Goal: Task Accomplishment & Management: Manage account settings

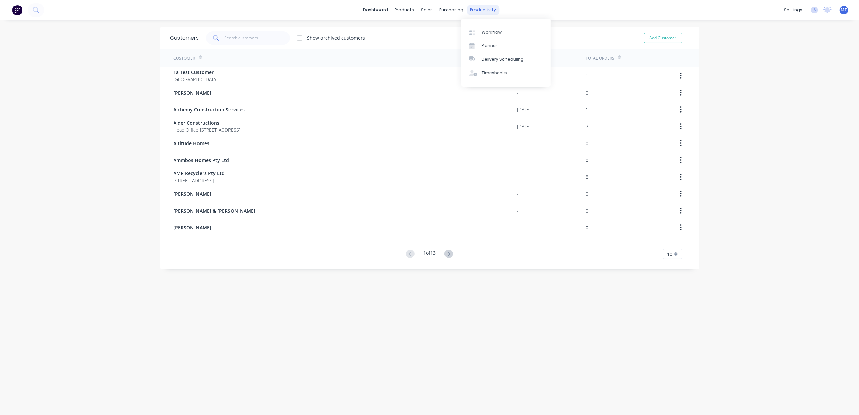
click at [476, 10] on div "productivity" at bounding box center [483, 10] width 33 height 10
click at [490, 31] on div "Workflow" at bounding box center [492, 32] width 20 height 6
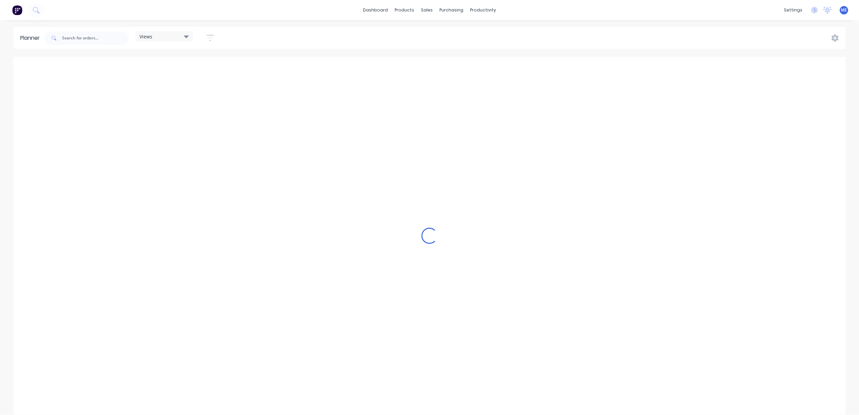
scroll to position [0, 261]
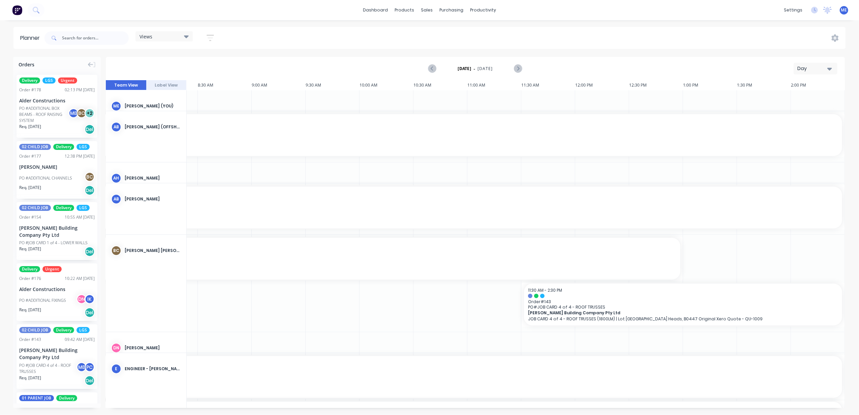
click at [807, 66] on div "Day" at bounding box center [812, 68] width 31 height 7
click at [790, 96] on div "Week" at bounding box center [803, 99] width 67 height 13
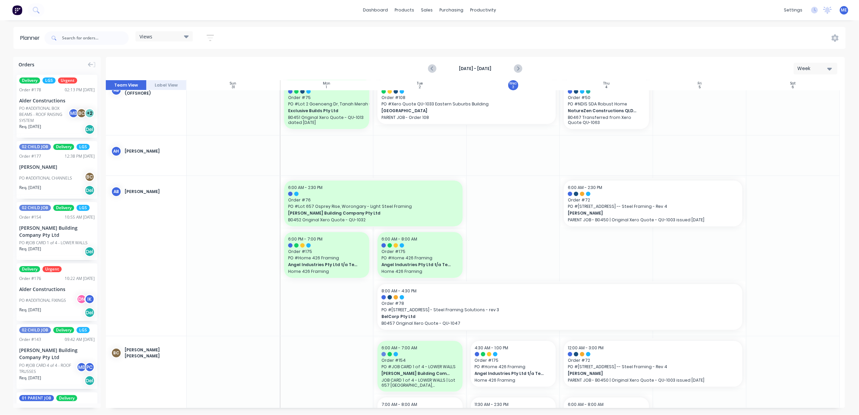
scroll to position [0, 0]
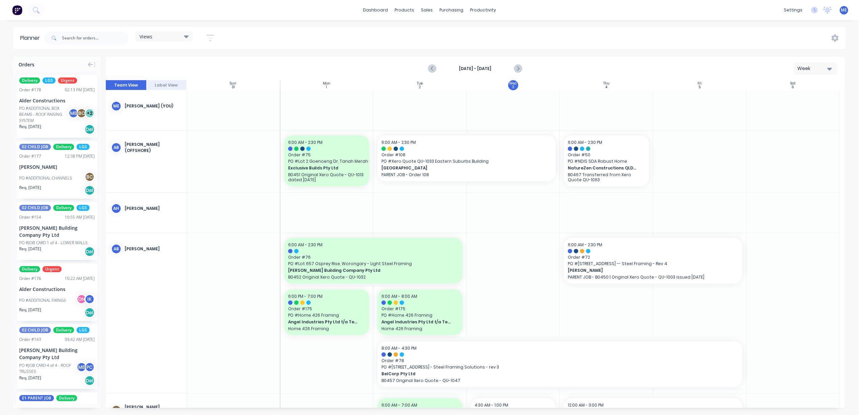
click at [166, 31] on div "Views" at bounding box center [163, 36] width 57 height 10
click at [179, 96] on button "DESIGN TEAM (INTERNAL)" at bounding box center [177, 100] width 72 height 8
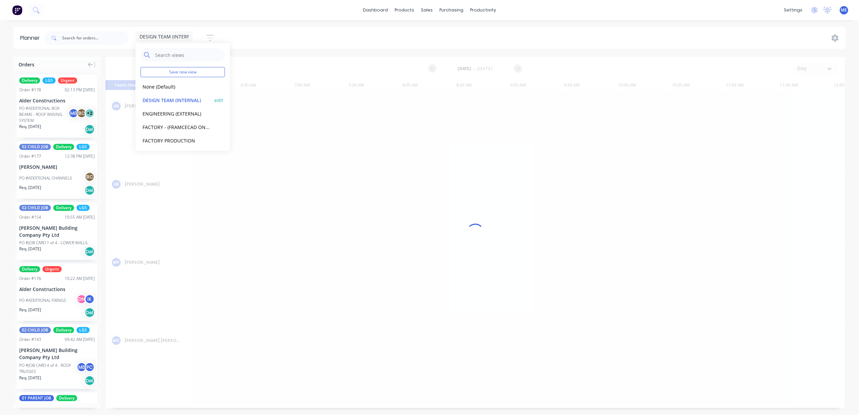
scroll to position [0, 258]
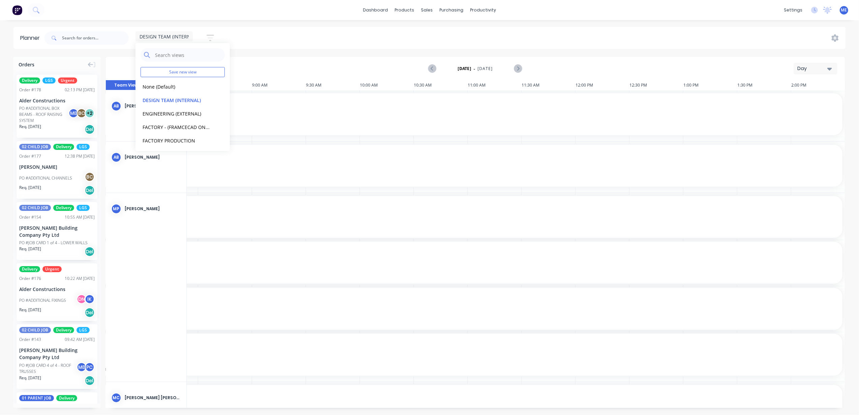
click at [289, 36] on div "DESIGN TEAM (INTERNAL) Save new view None (Default) edit DESIGN TEAM (INTERNAL)…" at bounding box center [444, 38] width 802 height 20
drag, startPoint x: 824, startPoint y: 69, endPoint x: 823, endPoint y: 74, distance: 5.5
click at [824, 69] on div "Day" at bounding box center [812, 68] width 31 height 7
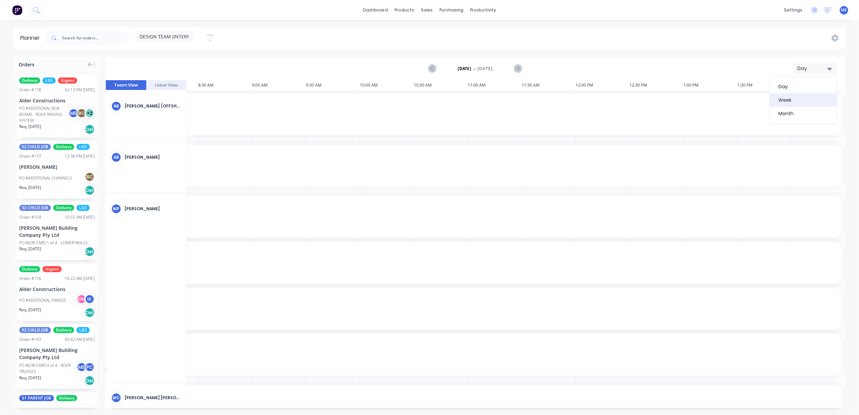
click at [815, 95] on div "Week" at bounding box center [803, 99] width 67 height 13
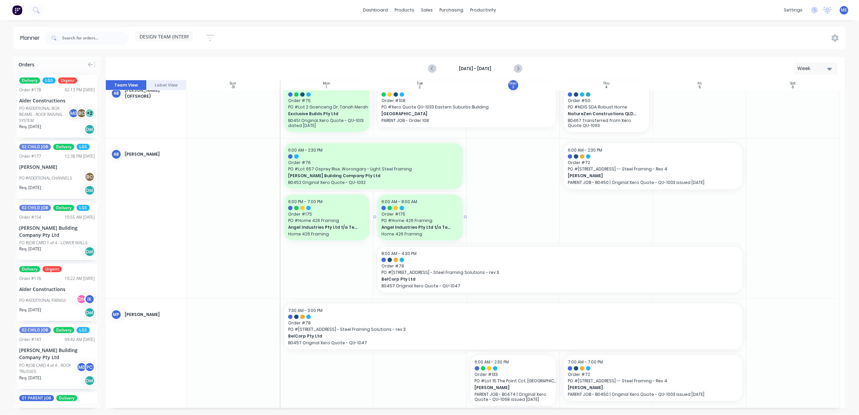
scroll to position [0, 0]
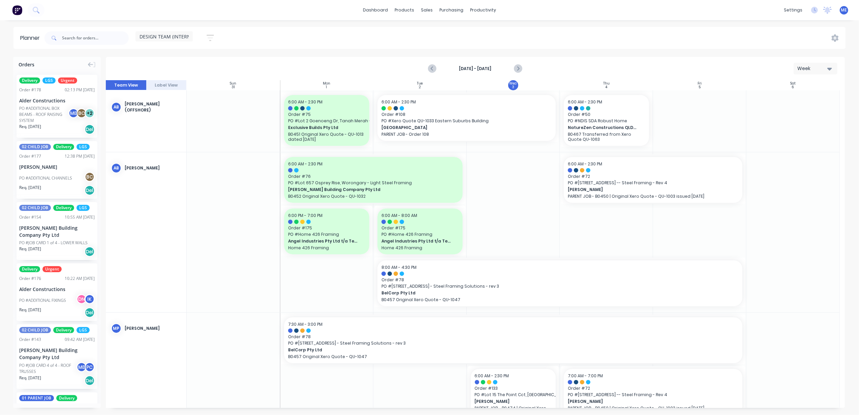
click at [174, 35] on span "DESIGN TEAM (INTERNAL)" at bounding box center [169, 36] width 58 height 7
click at [181, 112] on button "ENGINEERING (EXTERNAL)" at bounding box center [177, 114] width 72 height 8
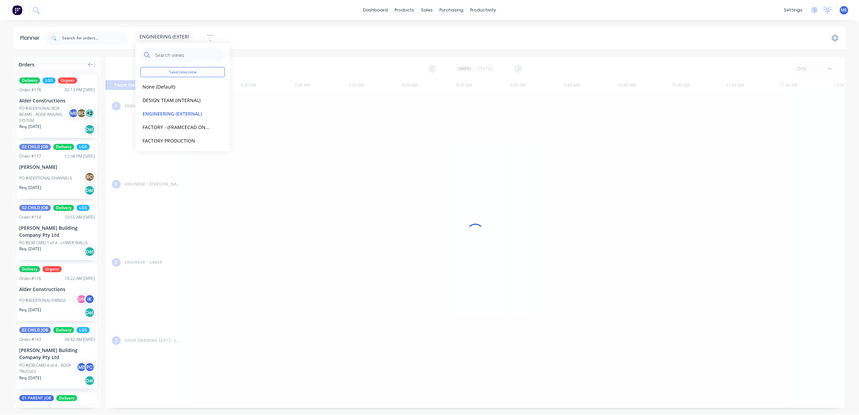
scroll to position [0, 258]
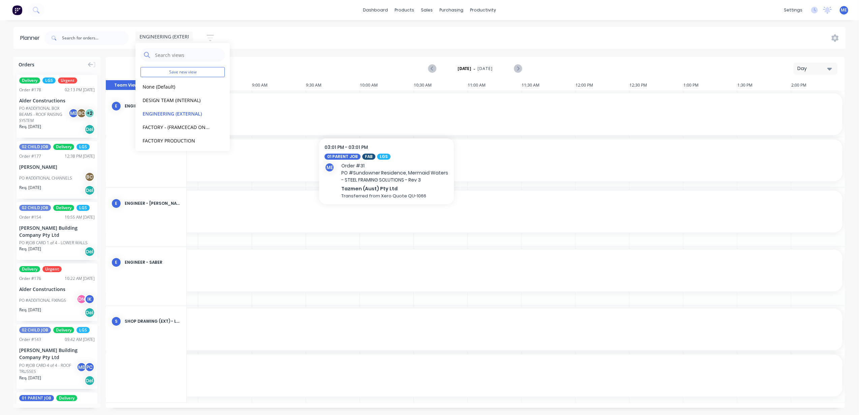
click at [801, 69] on div "Day" at bounding box center [812, 68] width 31 height 7
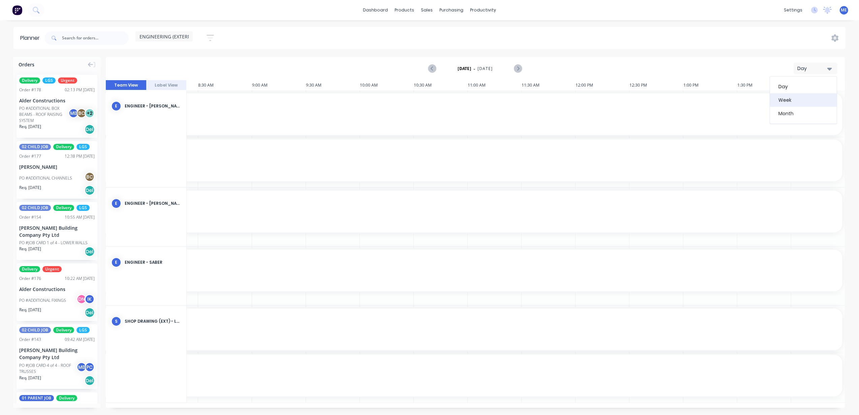
click at [801, 95] on div "Week" at bounding box center [803, 99] width 67 height 13
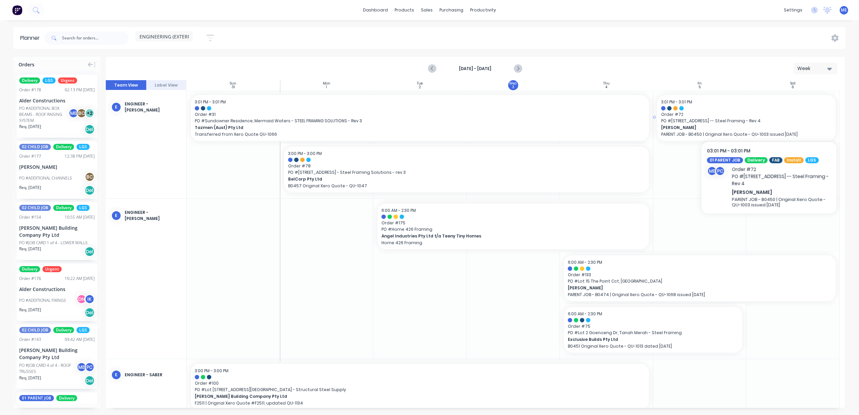
click at [769, 115] on span "Order # 72" at bounding box center [746, 115] width 171 height 6
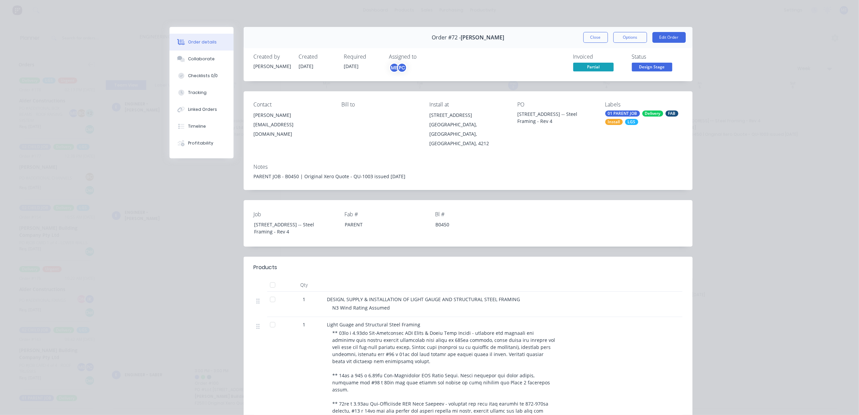
click at [584, 32] on button "Close" at bounding box center [595, 37] width 25 height 11
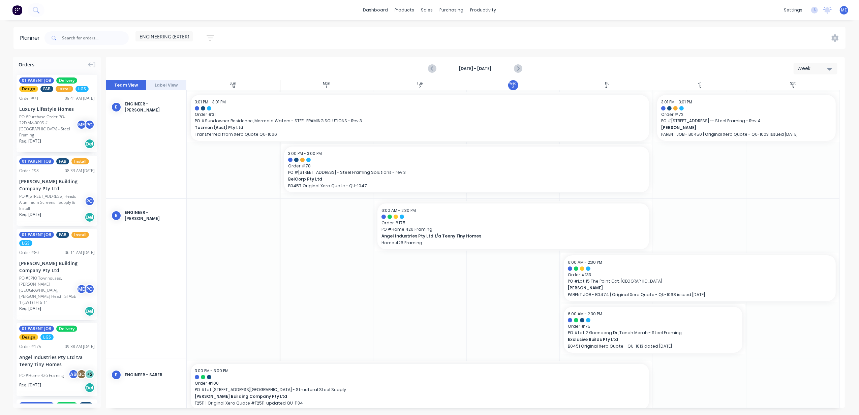
click at [823, 68] on div "Week" at bounding box center [812, 68] width 31 height 7
click at [792, 112] on div "Month" at bounding box center [803, 113] width 67 height 13
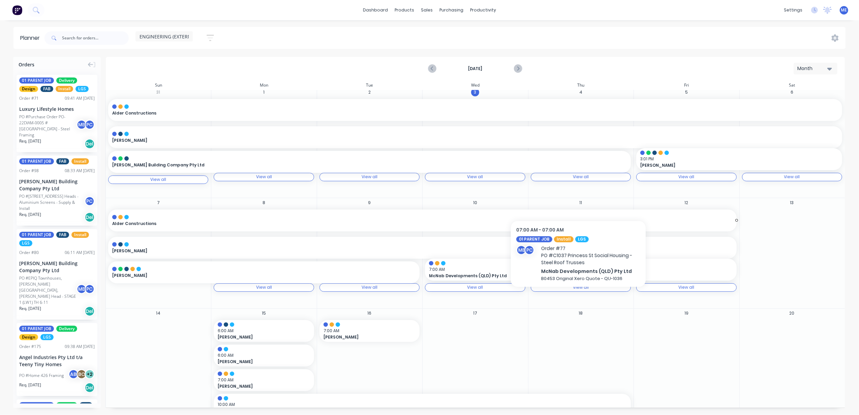
scroll to position [0, 0]
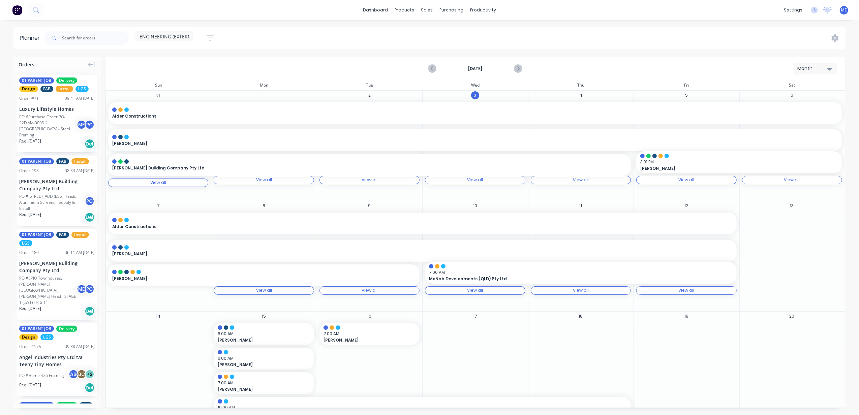
click at [806, 67] on div "Month" at bounding box center [812, 68] width 31 height 7
click at [792, 99] on div "Week" at bounding box center [803, 99] width 67 height 13
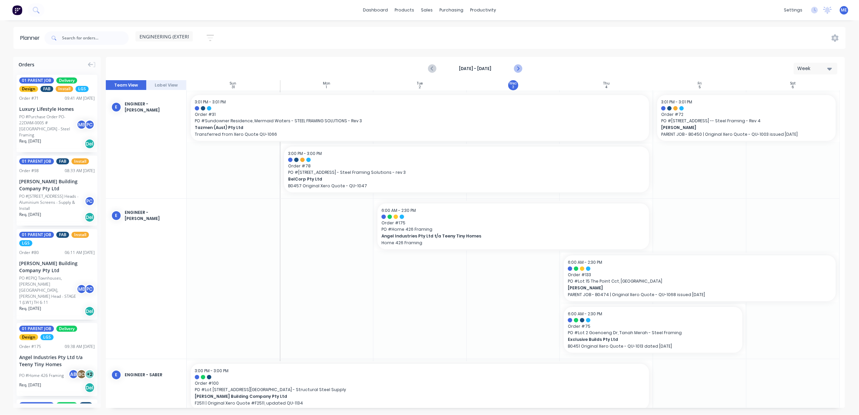
click at [519, 68] on icon "Next page" at bounding box center [517, 68] width 3 height 5
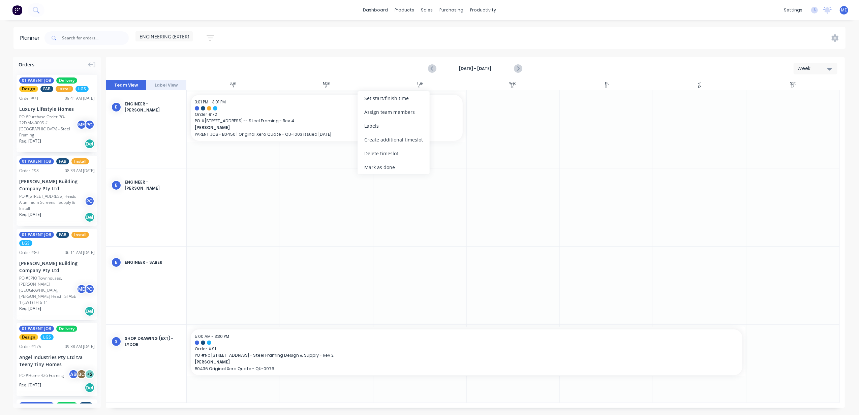
click at [398, 100] on div "Set start/finish time" at bounding box center [394, 98] width 72 height 14
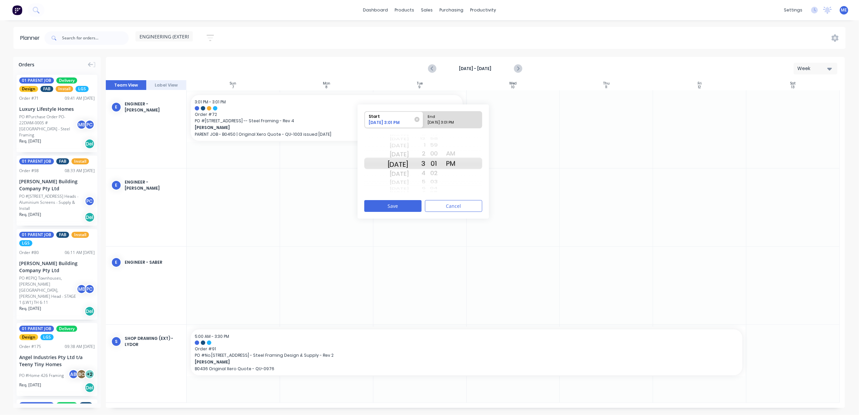
drag, startPoint x: 406, startPoint y: 160, endPoint x: 403, endPoint y: 127, distance: 32.8
click at [403, 127] on div "Start 09/05/2025 3:01 PM End 09/09/2025 3:01 PM Wed Jul 30 Thu Jul 31 Fri Aug 1…" at bounding box center [423, 153] width 118 height 85
click at [397, 204] on button "Save" at bounding box center [392, 206] width 57 height 12
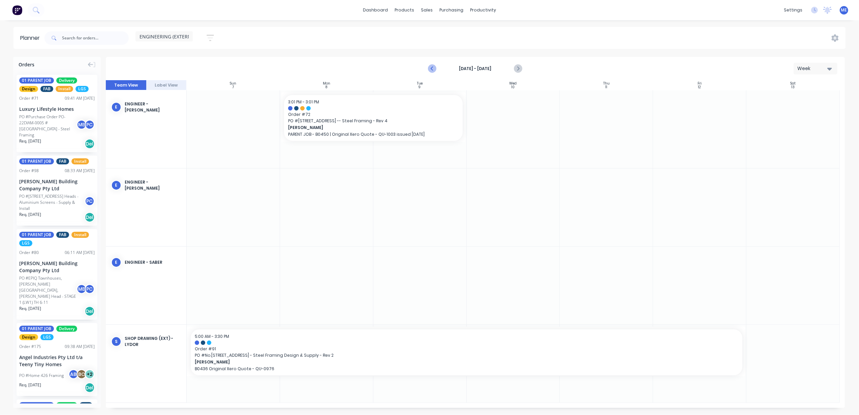
click at [431, 69] on icon "Previous page" at bounding box center [433, 69] width 8 height 8
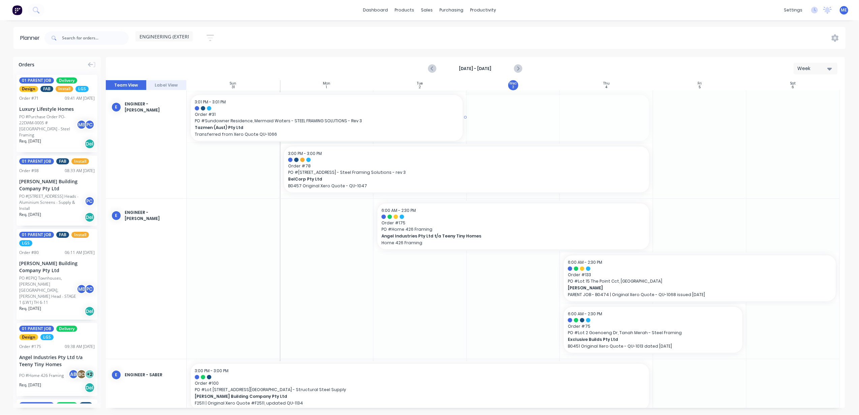
drag, startPoint x: 649, startPoint y: 116, endPoint x: 448, endPoint y: 111, distance: 201.2
drag, startPoint x: 650, startPoint y: 168, endPoint x: 464, endPoint y: 169, distance: 186.4
click at [515, 119] on div at bounding box center [513, 144] width 93 height 108
drag, startPoint x: 517, startPoint y: 119, endPoint x: 506, endPoint y: 114, distance: 11.8
click at [506, 114] on div at bounding box center [513, 144] width 93 height 108
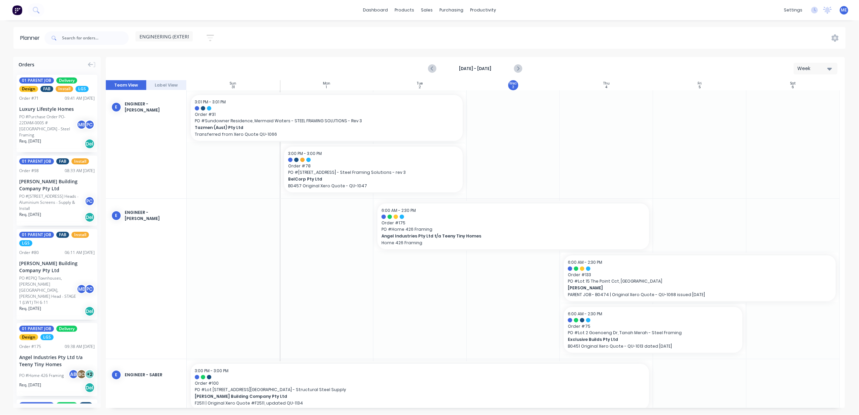
click at [514, 113] on div at bounding box center [513, 144] width 93 height 108
click at [503, 111] on div at bounding box center [513, 144] width 93 height 108
drag, startPoint x: 503, startPoint y: 108, endPoint x: 499, endPoint y: 108, distance: 4.4
click at [499, 108] on div at bounding box center [513, 144] width 93 height 108
click at [513, 84] on div "Wed" at bounding box center [513, 84] width 7 height 4
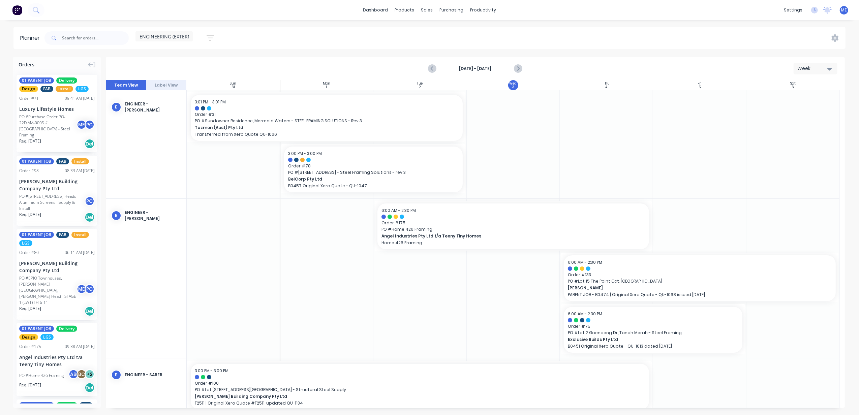
click at [605, 86] on div "4" at bounding box center [606, 87] width 2 height 3
click at [815, 67] on div "Week" at bounding box center [812, 68] width 31 height 7
click at [812, 84] on div "Day" at bounding box center [803, 86] width 67 height 13
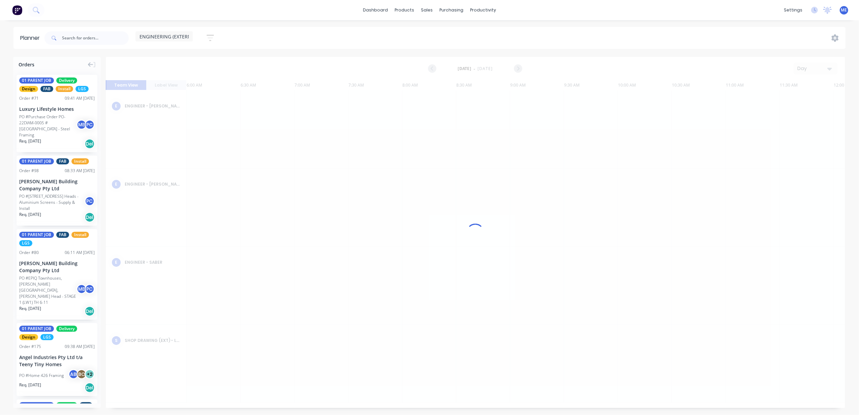
scroll to position [0, 258]
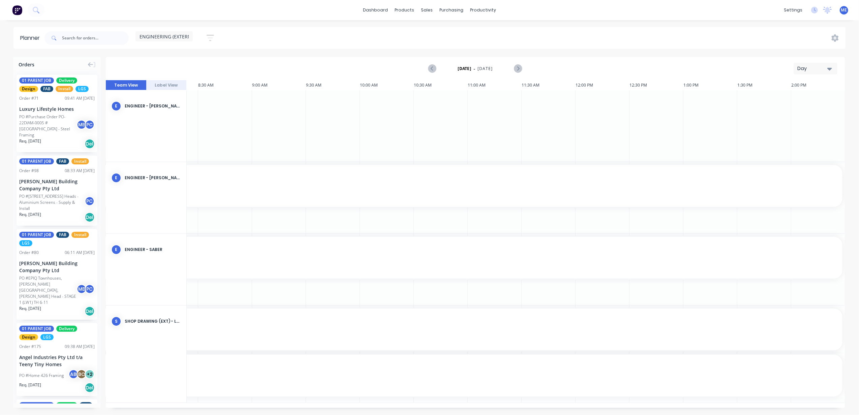
drag, startPoint x: 501, startPoint y: 127, endPoint x: 497, endPoint y: 122, distance: 7.4
click at [497, 122] on div at bounding box center [495, 125] width 54 height 71
drag, startPoint x: 441, startPoint y: 121, endPoint x: 383, endPoint y: 114, distance: 58.1
click at [385, 114] on div at bounding box center [387, 125] width 54 height 71
click at [211, 142] on div at bounding box center [225, 125] width 54 height 71
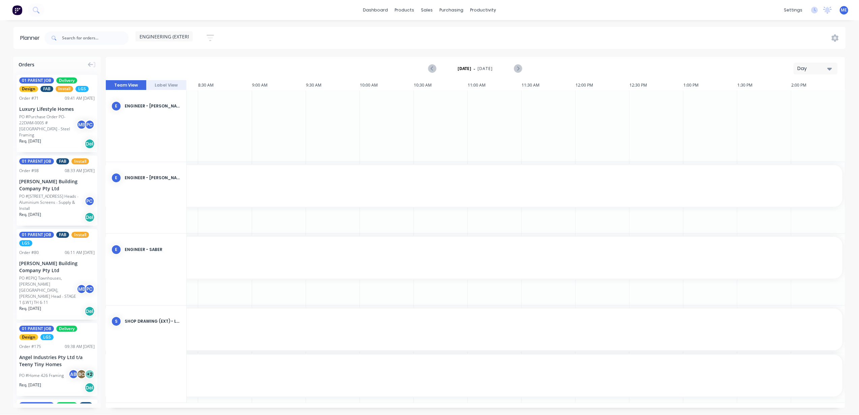
drag, startPoint x: 218, startPoint y: 129, endPoint x: 135, endPoint y: 105, distance: 86.1
click at [136, 105] on div "ENGINEER - [PERSON_NAME]" at bounding box center [153, 106] width 56 height 6
click at [116, 107] on div "E" at bounding box center [116, 106] width 10 height 10
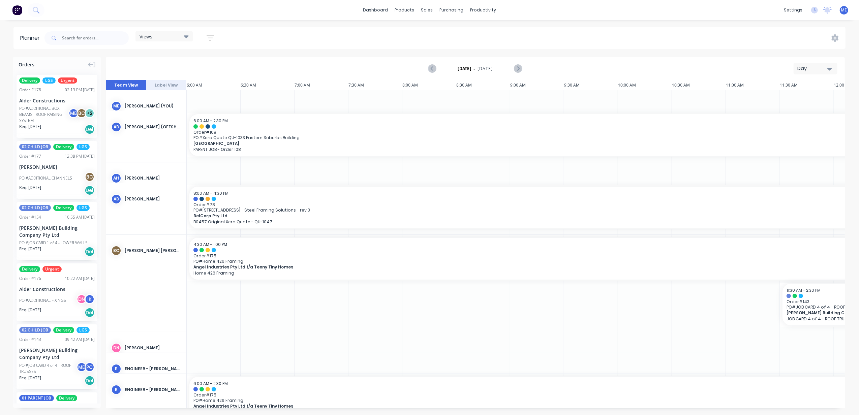
scroll to position [0, 261]
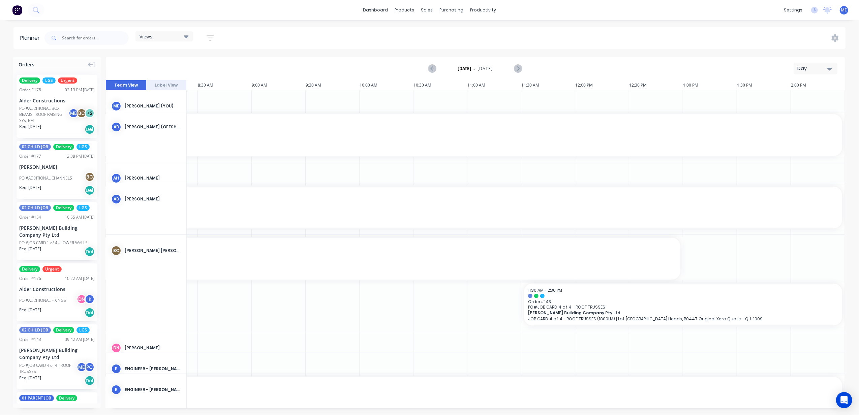
click at [179, 38] on div "Views" at bounding box center [164, 36] width 49 height 6
click at [177, 111] on button "ENGINEERING (EXTERNAL)" at bounding box center [177, 114] width 72 height 8
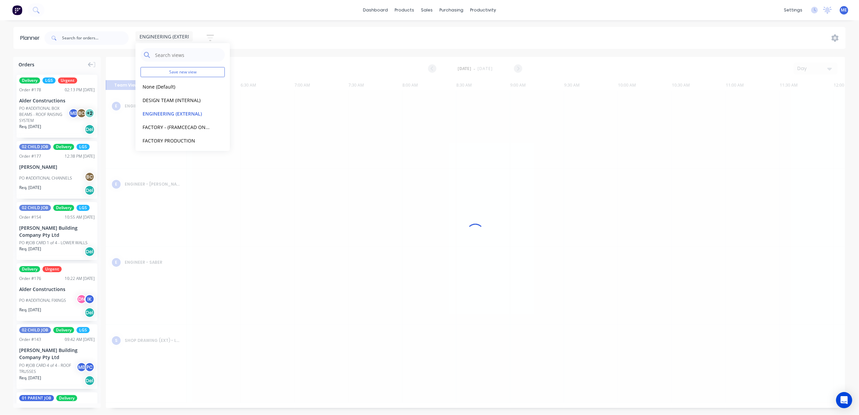
scroll to position [0, 258]
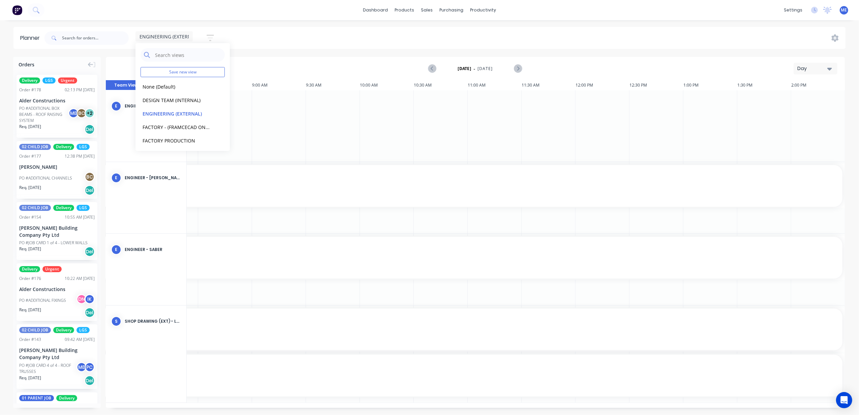
click at [824, 69] on div "Day" at bounding box center [812, 68] width 31 height 7
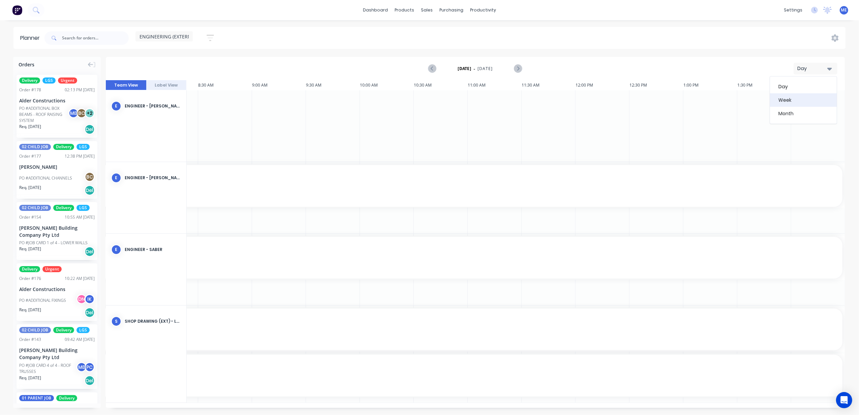
click at [805, 99] on div "Week" at bounding box center [803, 99] width 67 height 13
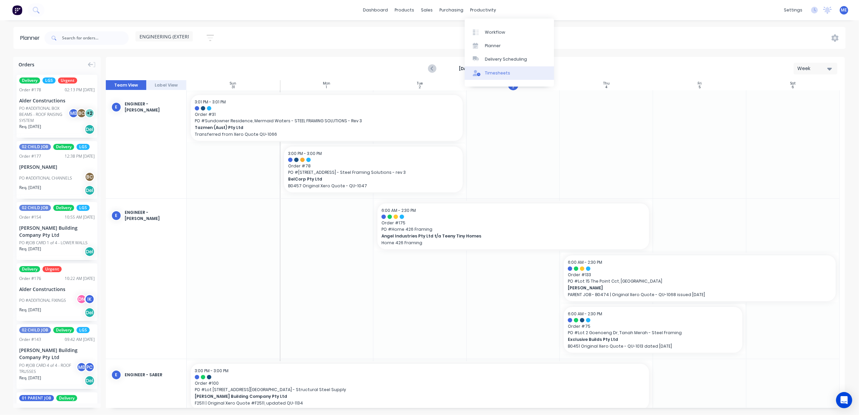
click at [503, 70] on div "Timesheets" at bounding box center [497, 73] width 25 height 6
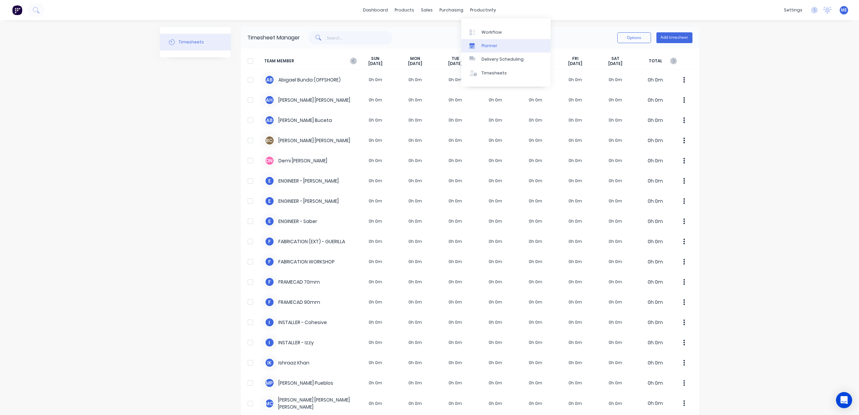
click at [499, 47] on link "Planner" at bounding box center [505, 45] width 89 height 13
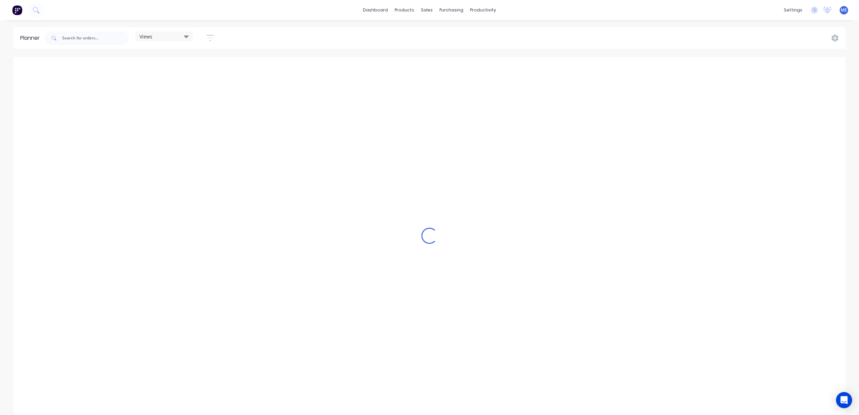
scroll to position [0, 261]
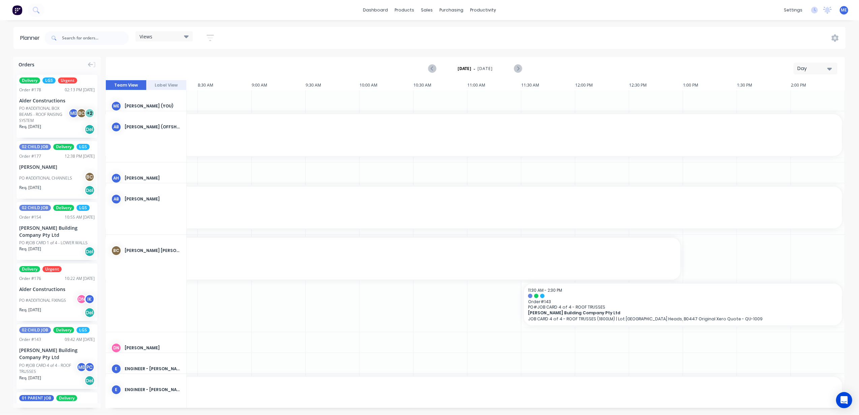
click at [166, 37] on div "Views" at bounding box center [164, 36] width 49 height 6
click at [169, 113] on button "ENGINEERING (EXTERNAL)" at bounding box center [177, 114] width 72 height 8
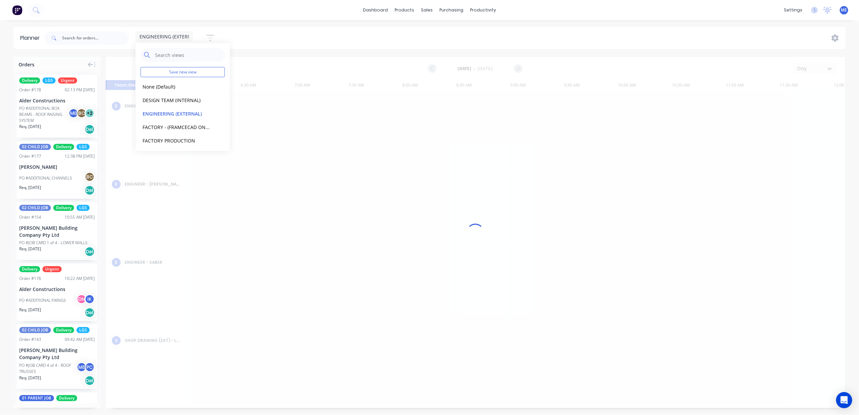
scroll to position [0, 258]
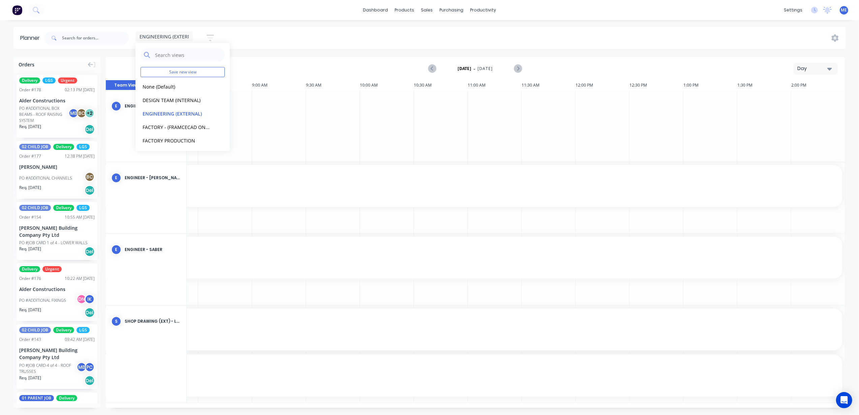
drag, startPoint x: 824, startPoint y: 63, endPoint x: 822, endPoint y: 70, distance: 7.4
click at [823, 63] on button "Day" at bounding box center [816, 69] width 44 height 12
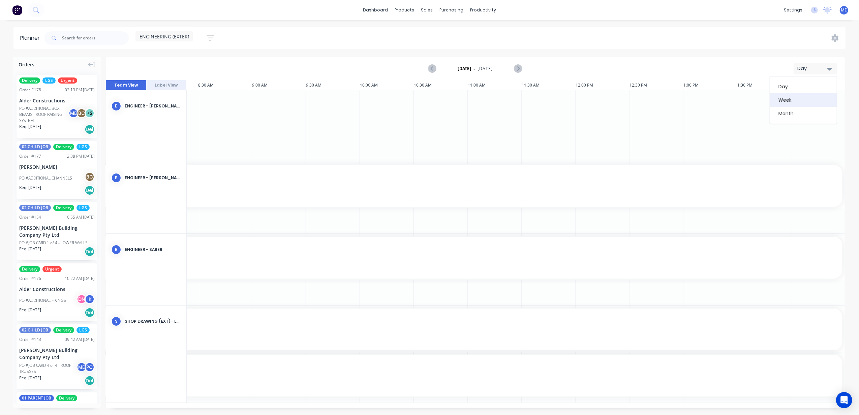
click at [810, 95] on div "Week" at bounding box center [803, 99] width 67 height 13
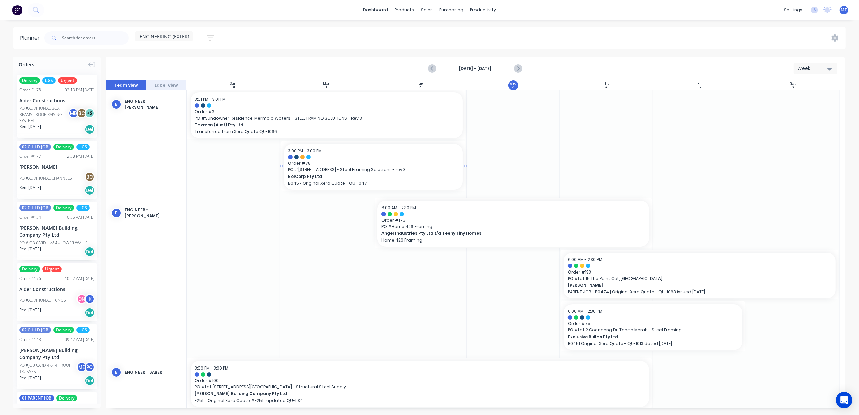
scroll to position [0, 0]
click at [516, 66] on icon "Next page" at bounding box center [518, 69] width 8 height 8
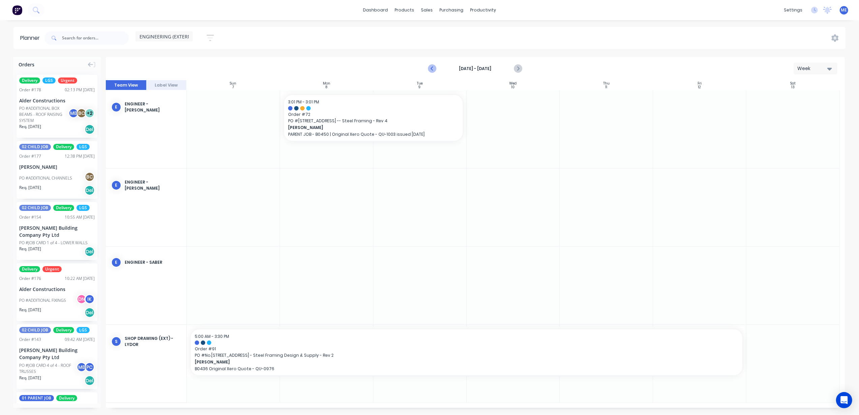
click at [433, 67] on icon "Previous page" at bounding box center [432, 68] width 3 height 5
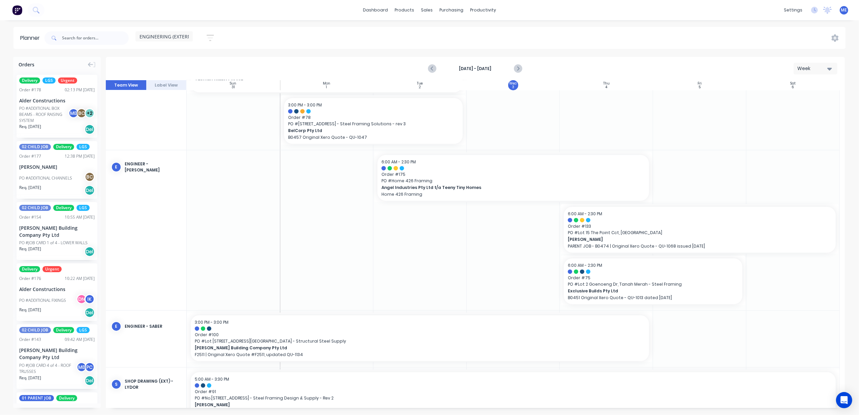
scroll to position [122, 0]
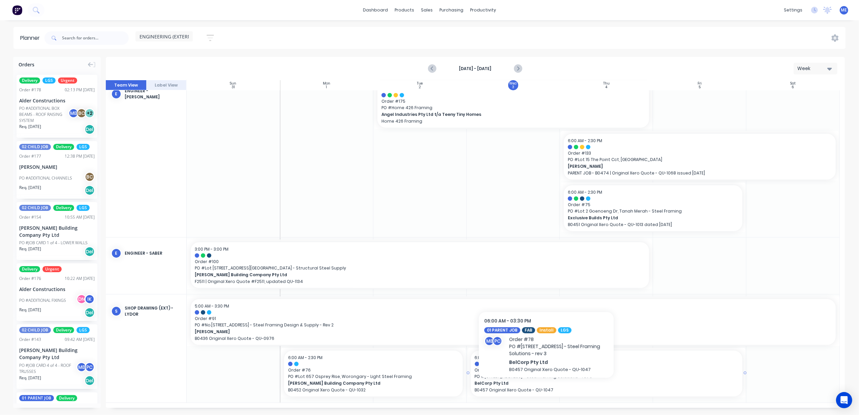
click at [546, 390] on p "B0457 Original Xero Quote - QU-1047" at bounding box center [607, 390] width 264 height 5
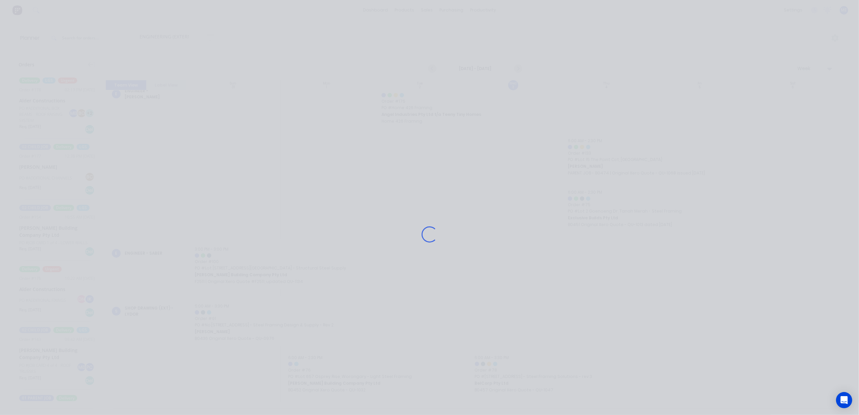
scroll to position [117, 0]
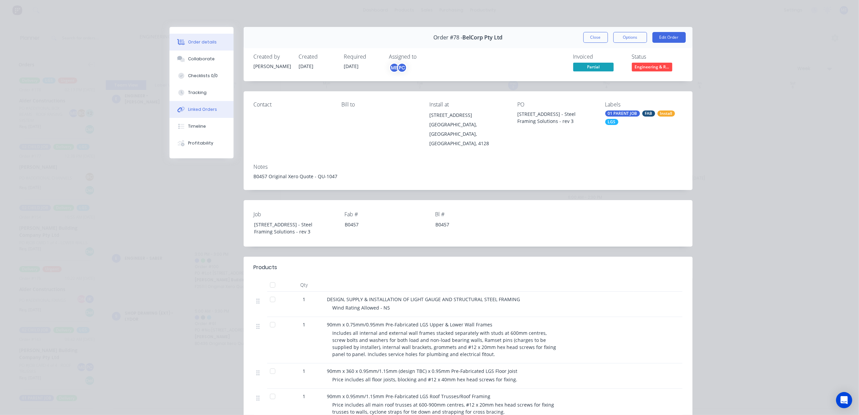
click at [199, 103] on button "Linked Orders" at bounding box center [201, 109] width 64 height 17
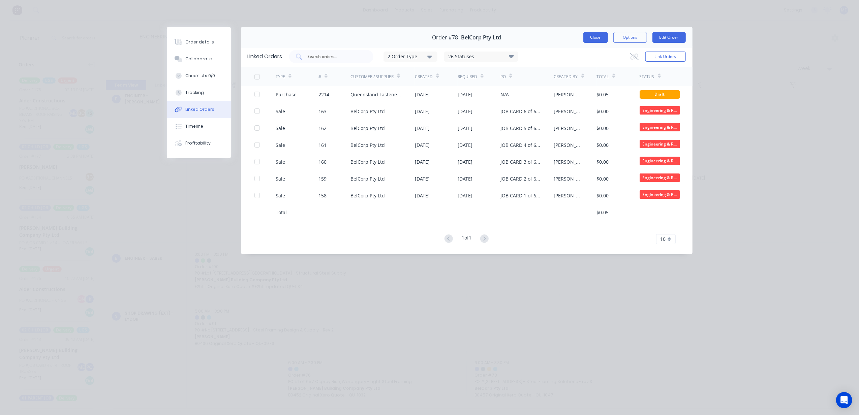
click at [596, 38] on button "Close" at bounding box center [595, 37] width 25 height 11
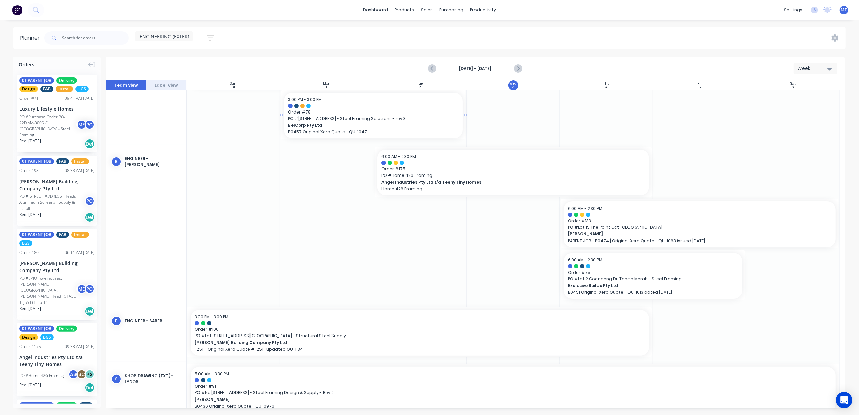
scroll to position [0, 0]
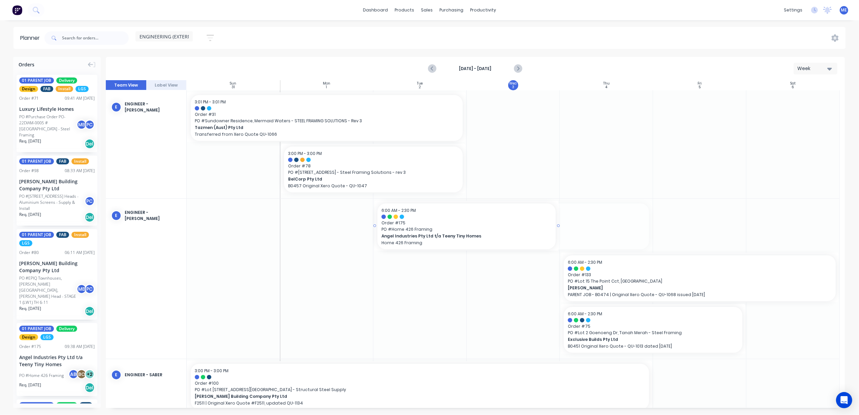
drag, startPoint x: 650, startPoint y: 224, endPoint x: 555, endPoint y: 225, distance: 95.0
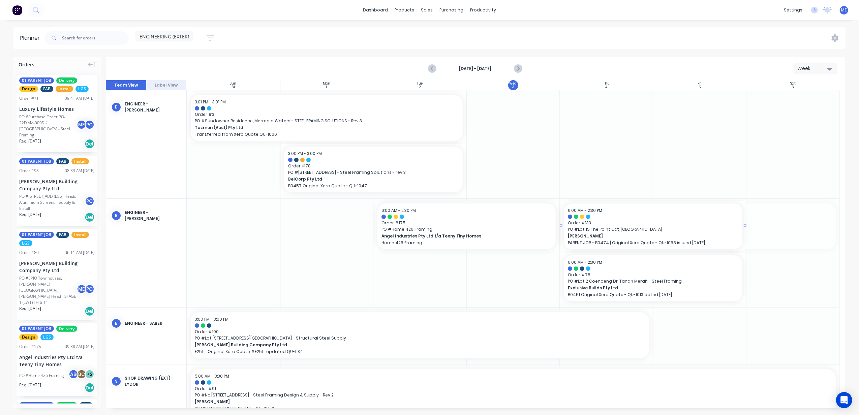
drag, startPoint x: 836, startPoint y: 224, endPoint x: 742, endPoint y: 227, distance: 93.7
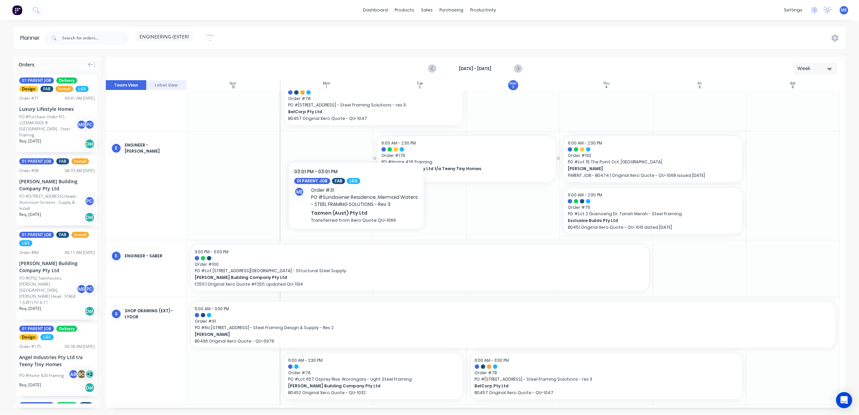
scroll to position [70, 0]
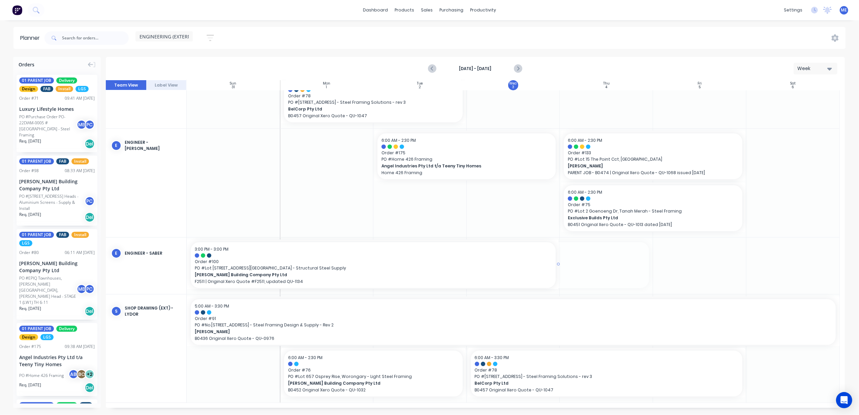
drag, startPoint x: 650, startPoint y: 263, endPoint x: 552, endPoint y: 270, distance: 98.3
click at [162, 34] on span "ENGINEERING (EXTERNAL)" at bounding box center [169, 36] width 59 height 7
click at [170, 100] on button "DESIGN TEAM (INTERNAL)" at bounding box center [177, 100] width 72 height 8
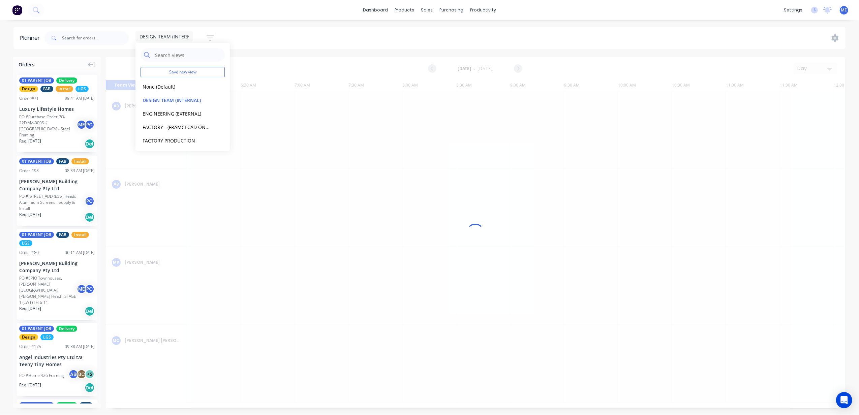
scroll to position [0, 258]
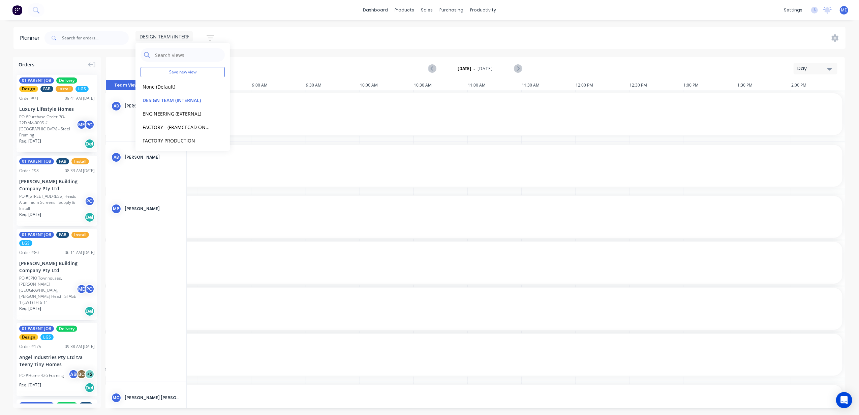
click at [811, 68] on div "Day" at bounding box center [812, 68] width 31 height 7
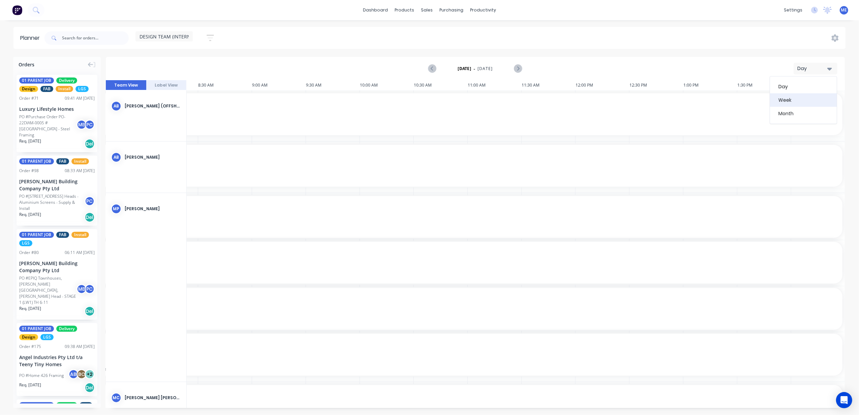
click at [811, 95] on div "Week" at bounding box center [803, 99] width 67 height 13
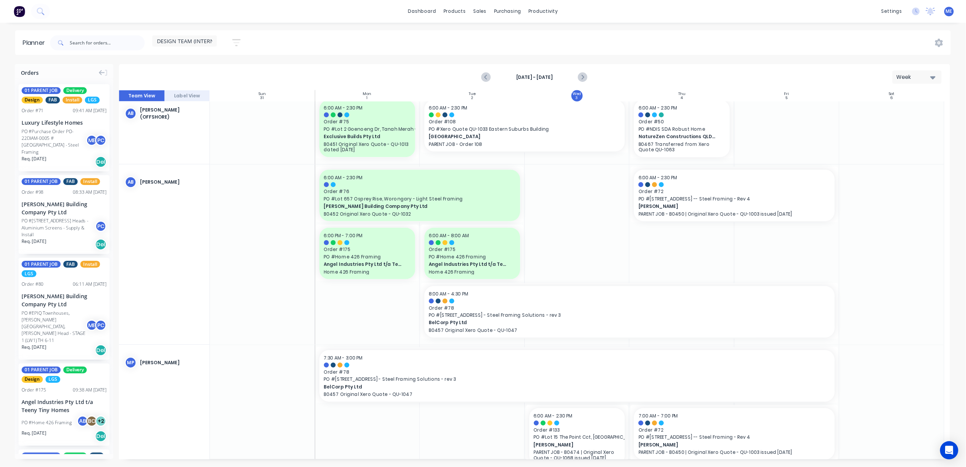
scroll to position [0, 0]
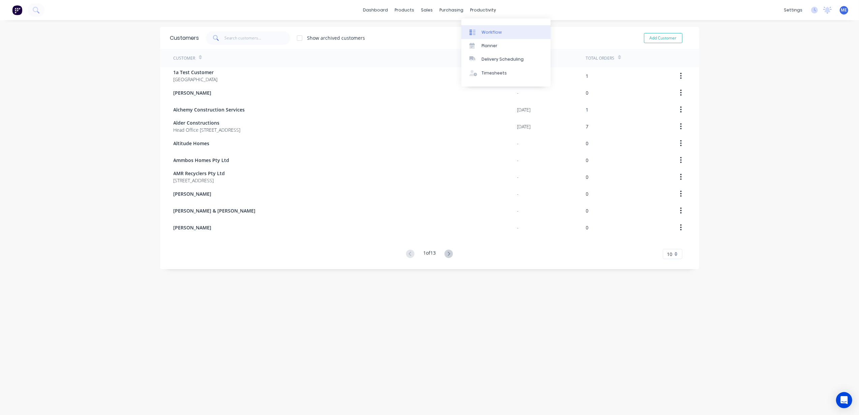
click at [474, 26] on link "Workflow" at bounding box center [505, 31] width 89 height 13
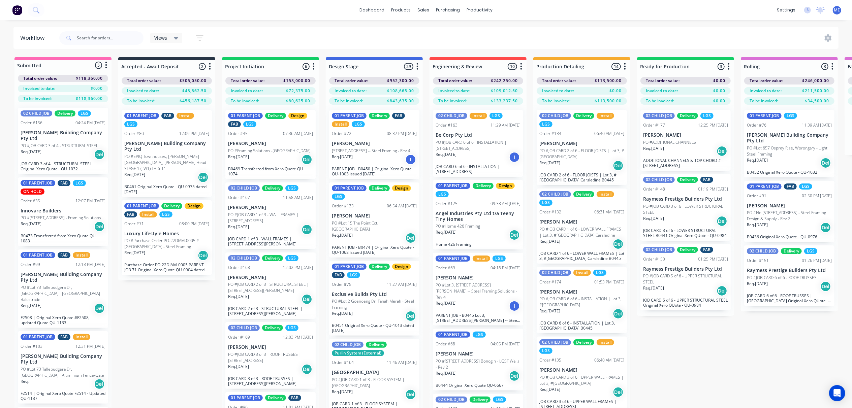
click at [173, 35] on div "Views" at bounding box center [166, 38] width 24 height 6
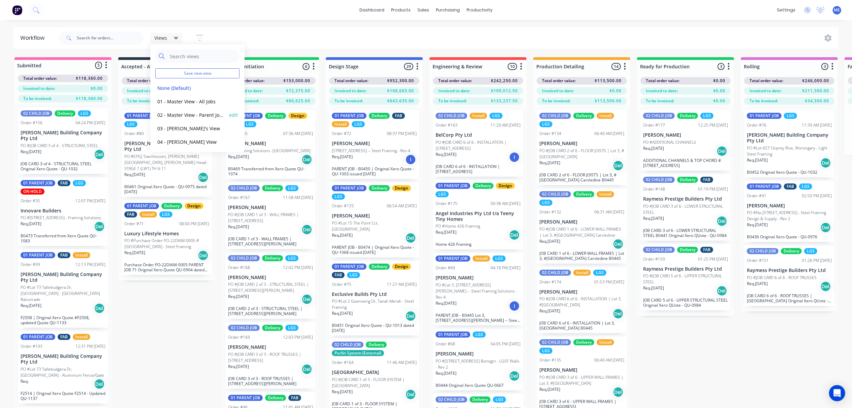
click at [184, 114] on button "02 - Master View - Parent Jobs Only" at bounding box center [191, 115] width 72 height 8
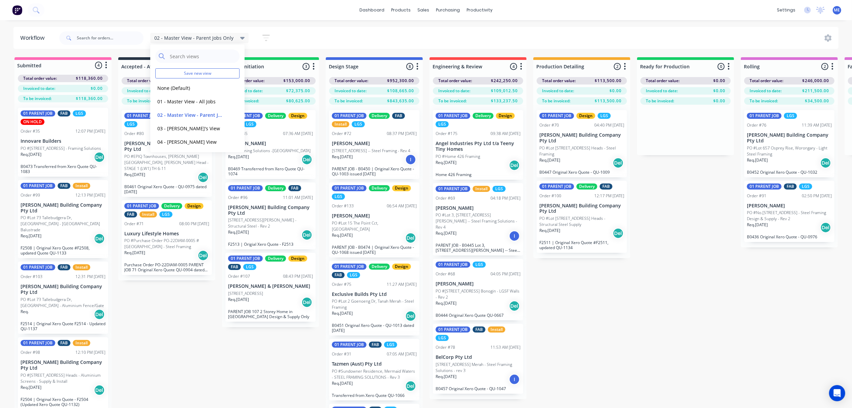
click at [616, 28] on div "02 - Master View - Parent Jobs Only Save new view None (Default) edit 01 - Mast…" at bounding box center [448, 38] width 781 height 20
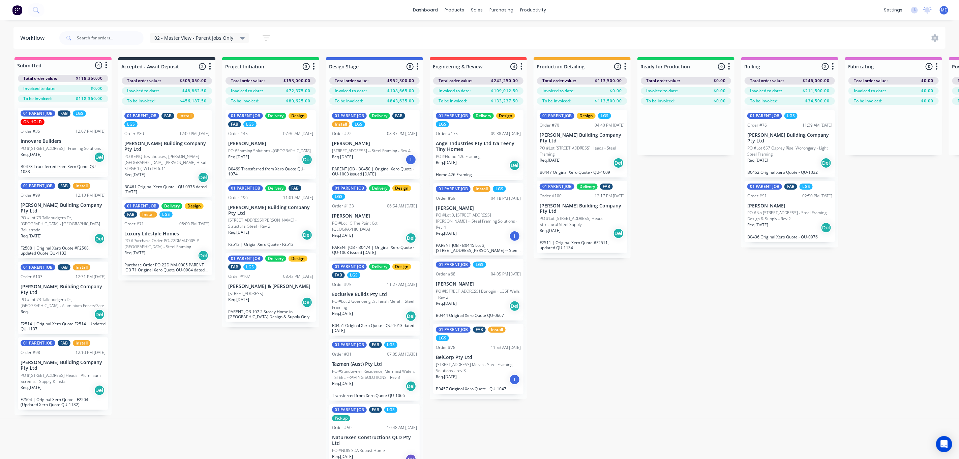
click at [657, 297] on div "Submitted 4 Status colour #FF69B4 hex #FF69B4 Save Cancel Summaries Total order…" at bounding box center [850, 270] width 1710 height 426
click at [272, 146] on p "[PERSON_NAME]" at bounding box center [270, 144] width 85 height 6
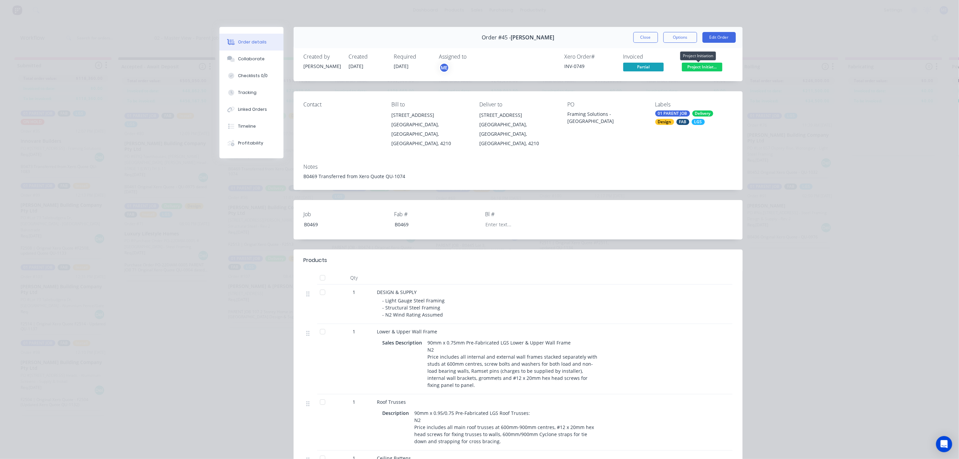
click at [700, 68] on span "Project Initiat..." at bounding box center [702, 67] width 40 height 8
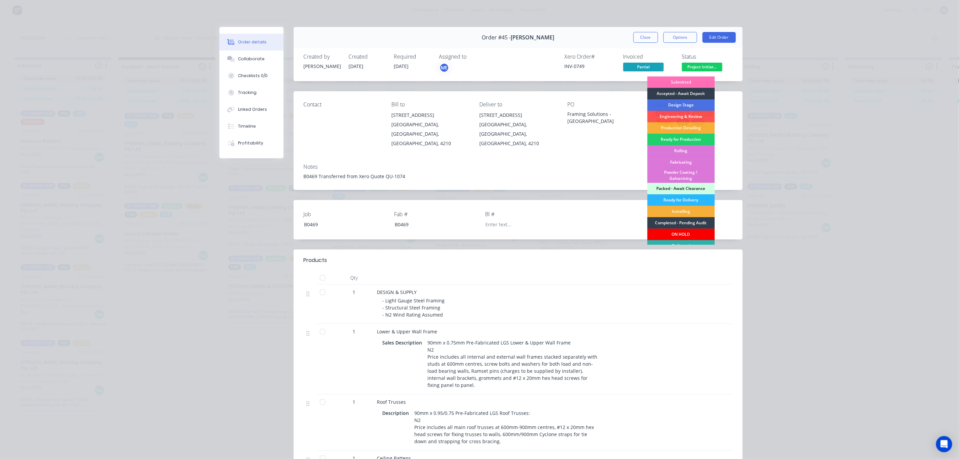
click at [678, 233] on div "ON HOLD" at bounding box center [680, 234] width 67 height 11
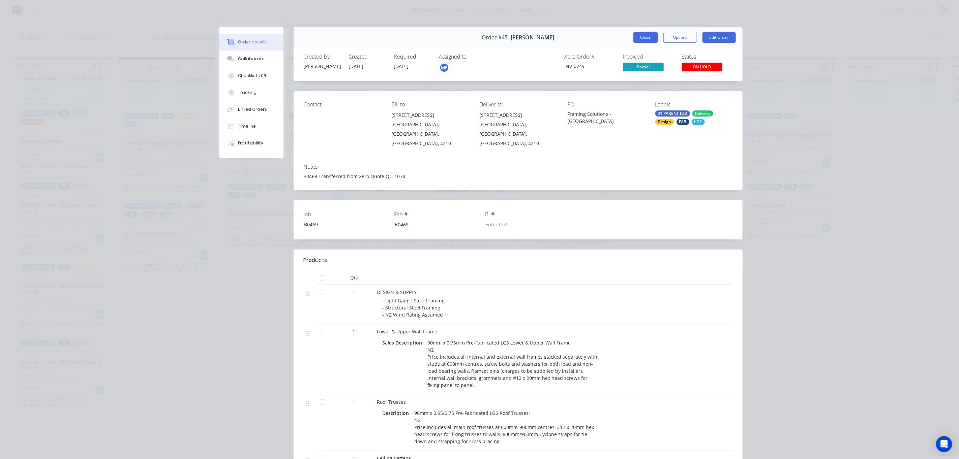
click at [641, 37] on button "Close" at bounding box center [645, 37] width 25 height 11
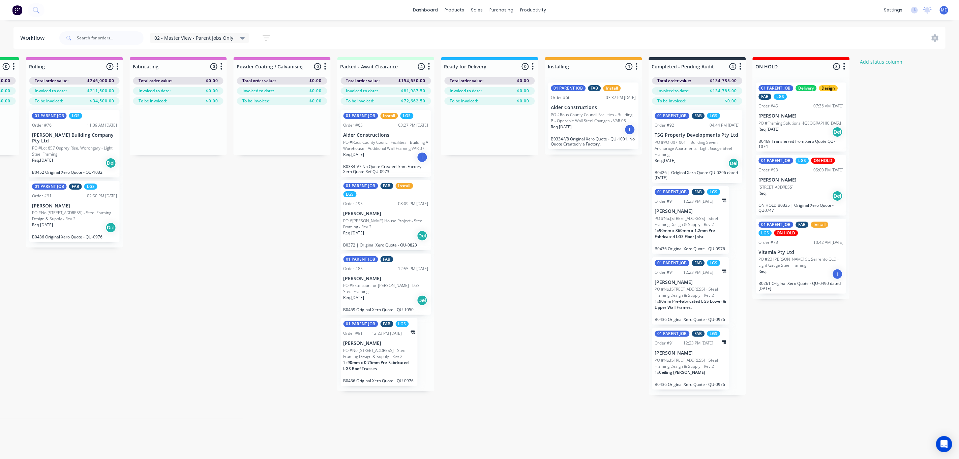
scroll to position [0, 751]
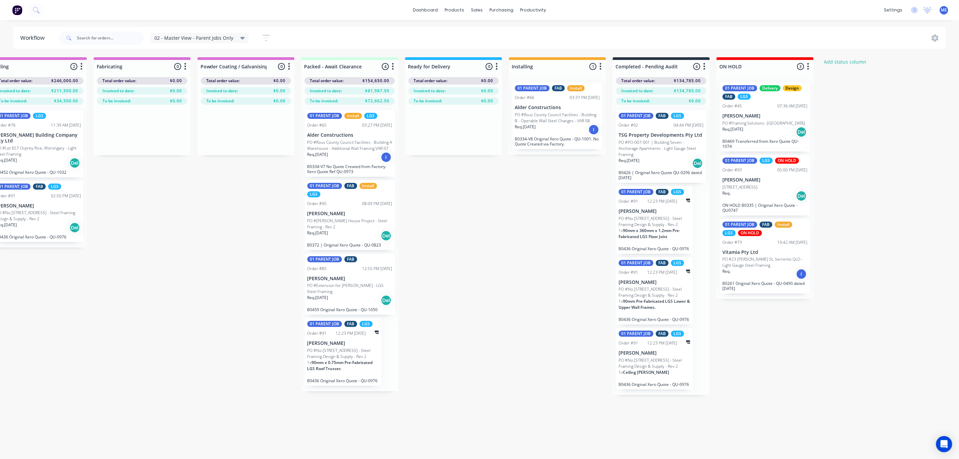
click at [771, 138] on div "01 PARENT JOB Delivery Design FAB LGS Order #45 07:36 AM [DATE] [PERSON_NAME] P…" at bounding box center [765, 117] width 90 height 69
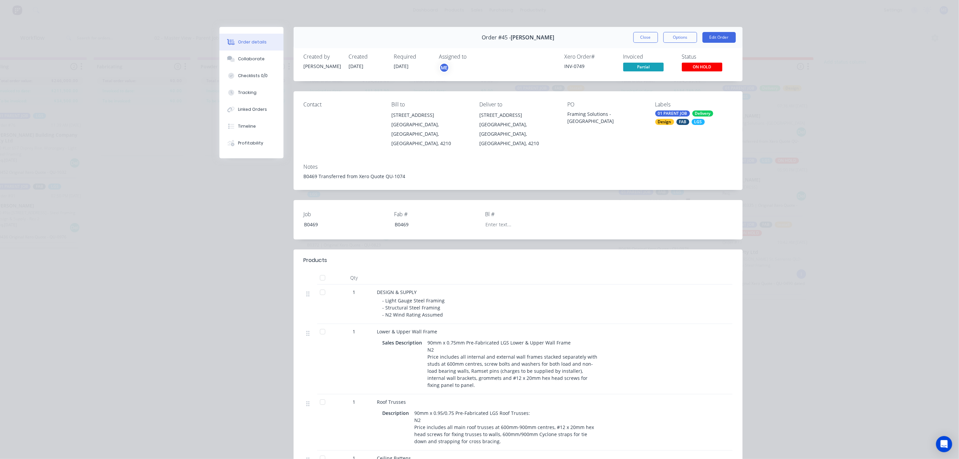
click at [708, 124] on div "01 PARENT JOB Delivery Design FAB LGS" at bounding box center [693, 118] width 77 height 14
click at [662, 168] on div at bounding box center [662, 167] width 13 height 13
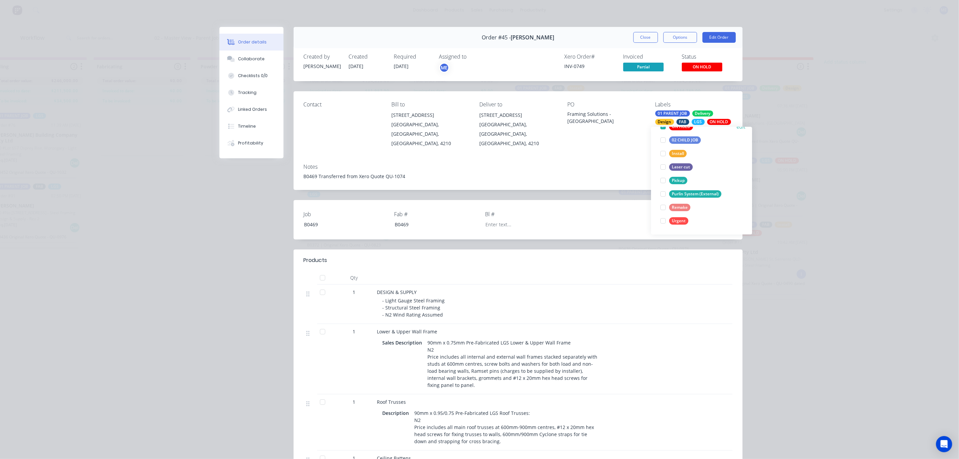
scroll to position [81, 0]
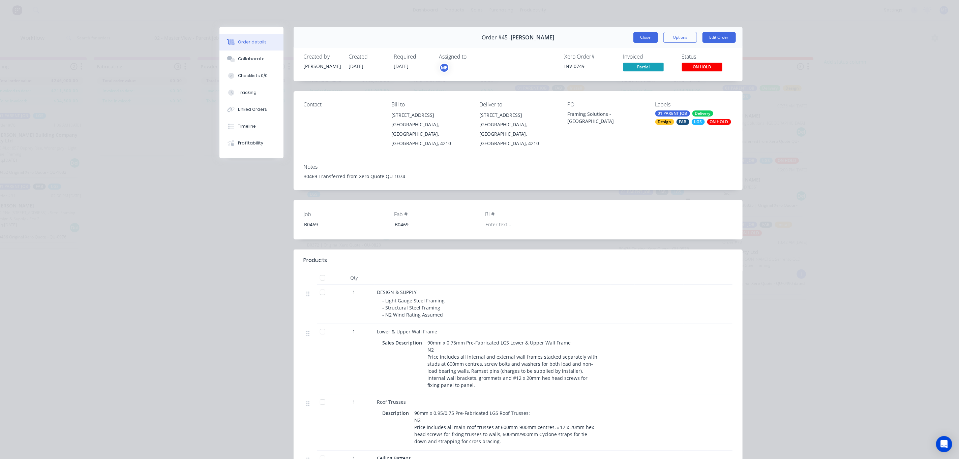
click at [648, 37] on button "Close" at bounding box center [645, 37] width 25 height 11
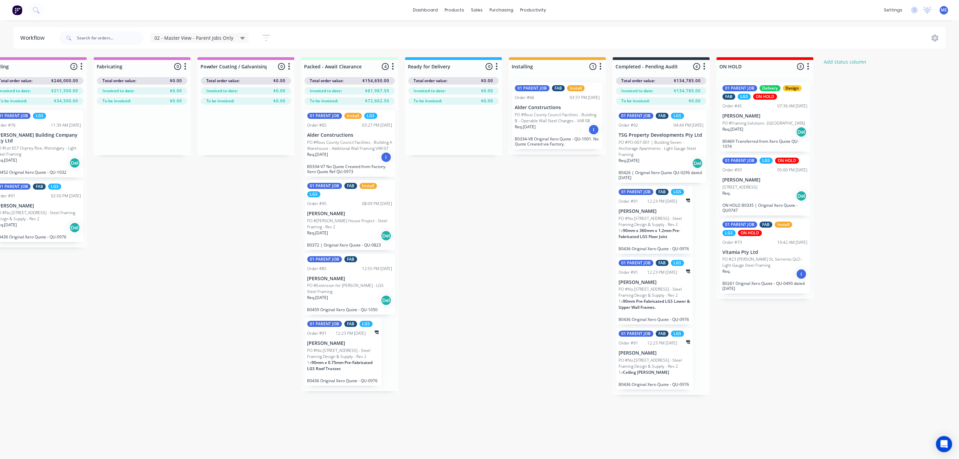
click at [859, 211] on div "Submitted 4 Status colour #FF69B4 hex #FF69B4 Save Cancel Summaries Total order…" at bounding box center [99, 270] width 1710 height 426
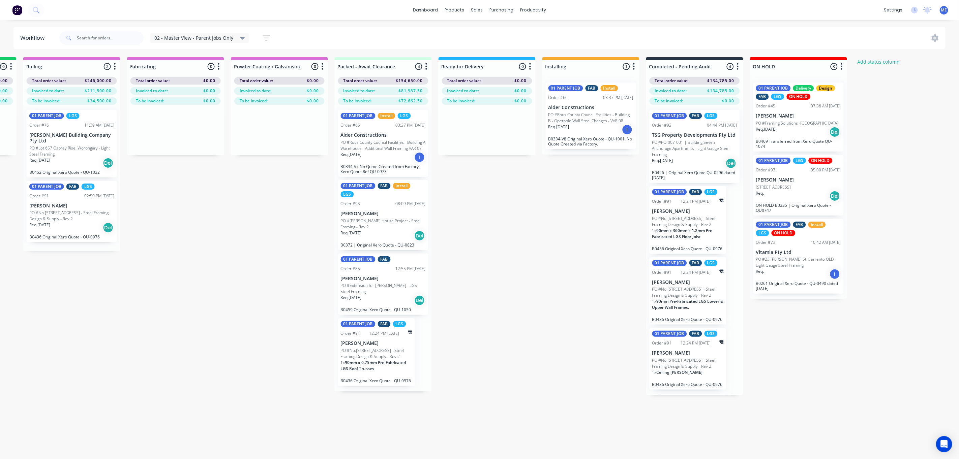
scroll to position [0, 751]
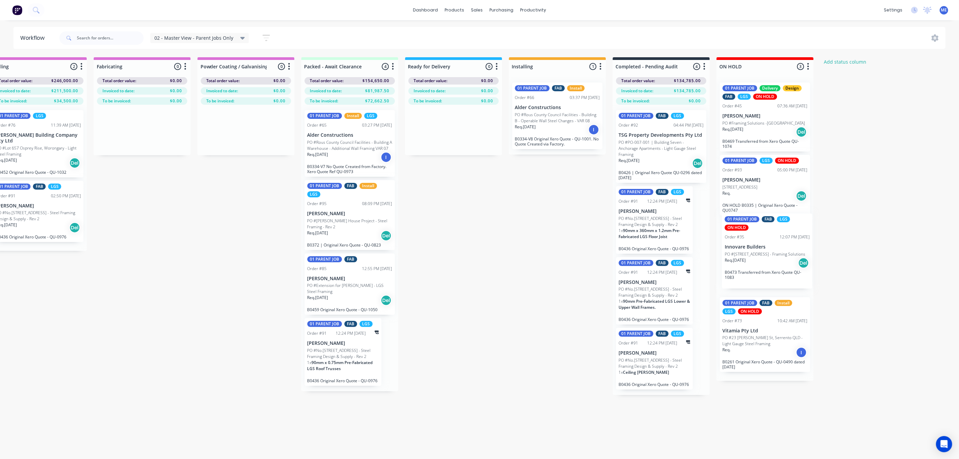
drag, startPoint x: 49, startPoint y: 156, endPoint x: 754, endPoint y: 262, distance: 713.6
click at [754, 262] on div "Submitted 4 Status colour #FF69B4 hex #FF69B4 Save Cancel Summaries Total order…" at bounding box center [99, 270] width 1710 height 426
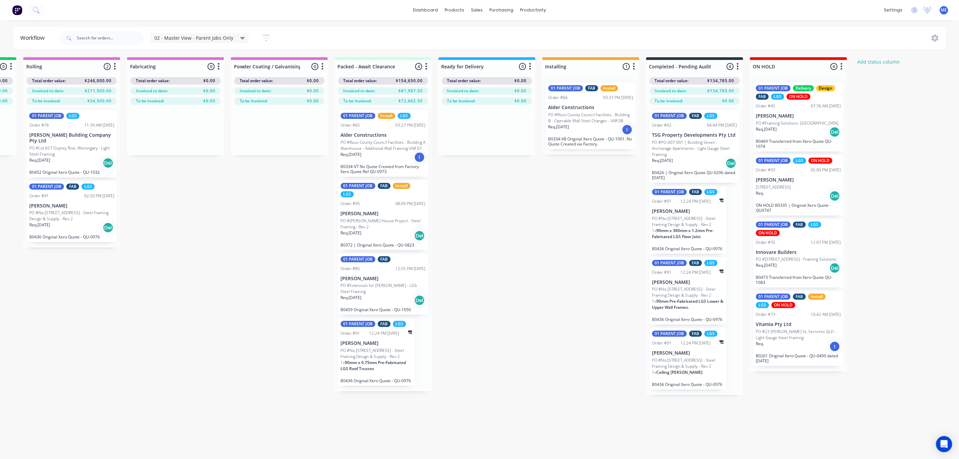
scroll to position [0, 0]
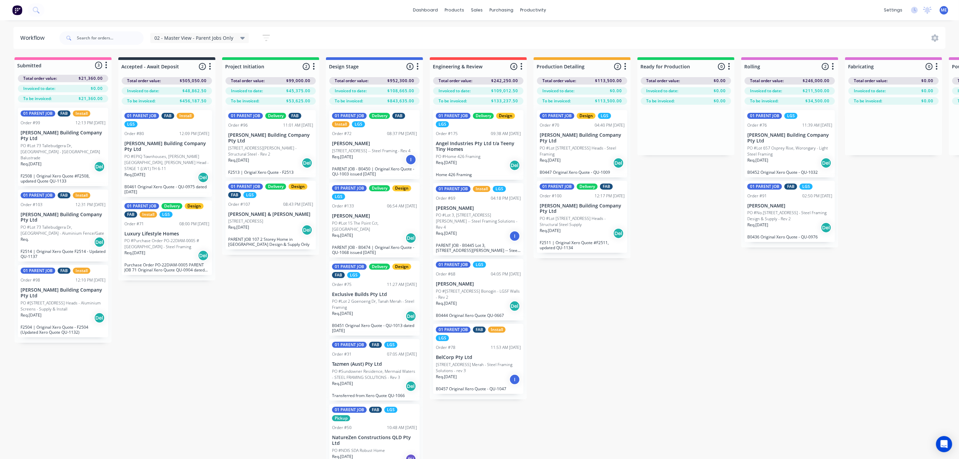
click at [272, 157] on div "Req. [DATE] Del" at bounding box center [270, 162] width 85 height 11
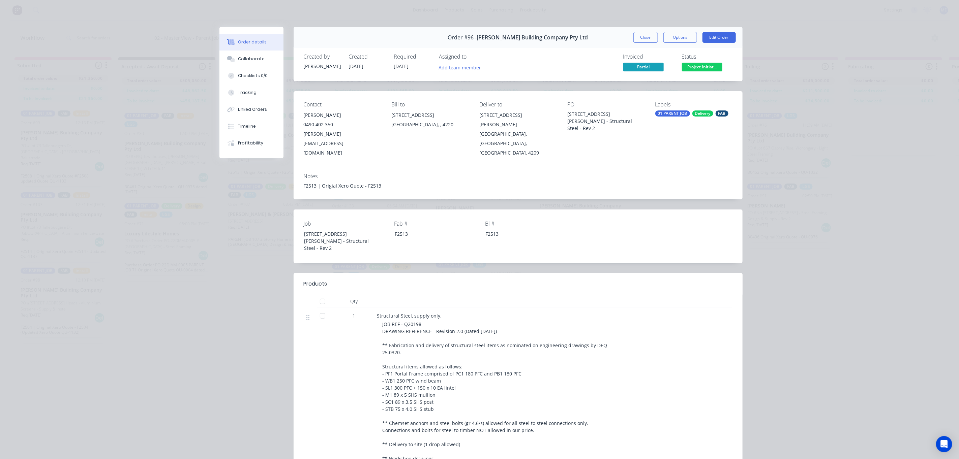
click at [703, 67] on span "Project Initiat..." at bounding box center [702, 67] width 40 height 8
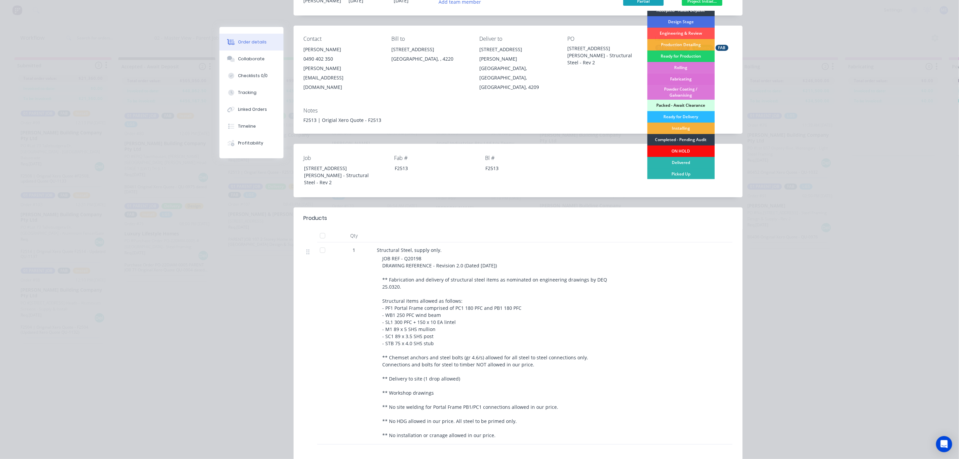
scroll to position [166, 0]
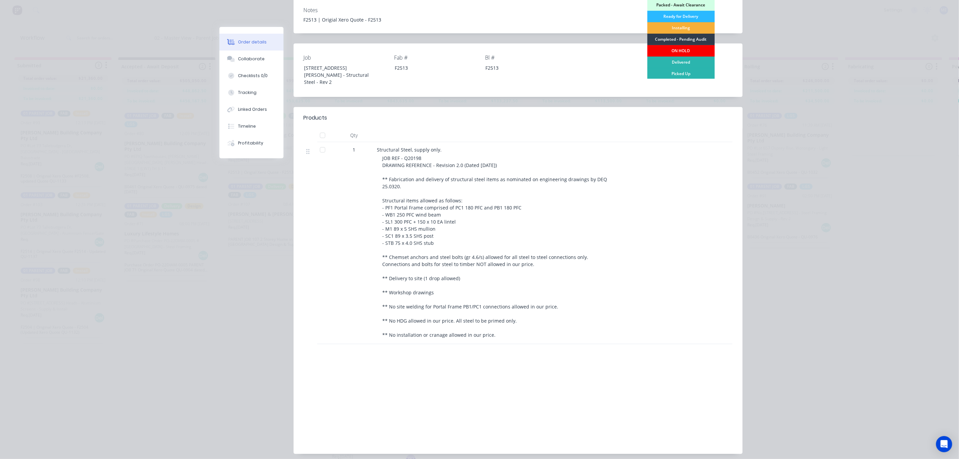
click at [678, 50] on div "ON HOLD" at bounding box center [680, 50] width 67 height 11
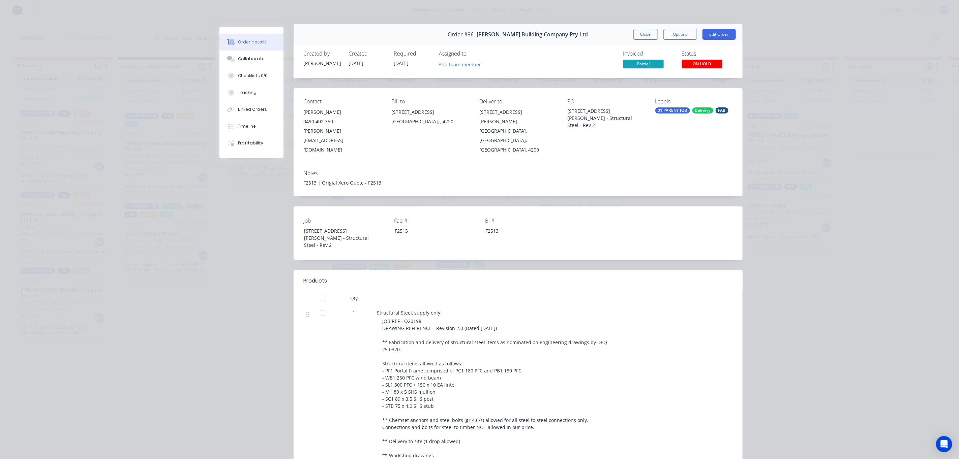
scroll to position [0, 0]
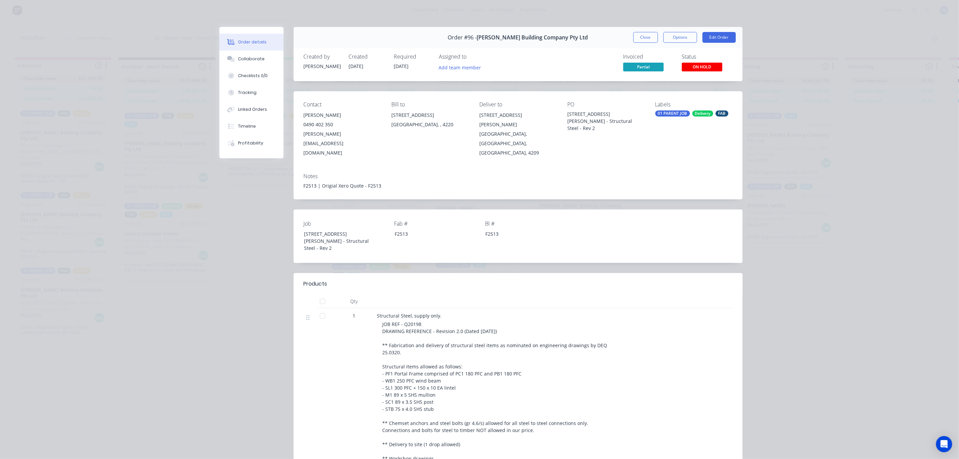
click at [638, 35] on button "Close" at bounding box center [645, 37] width 25 height 11
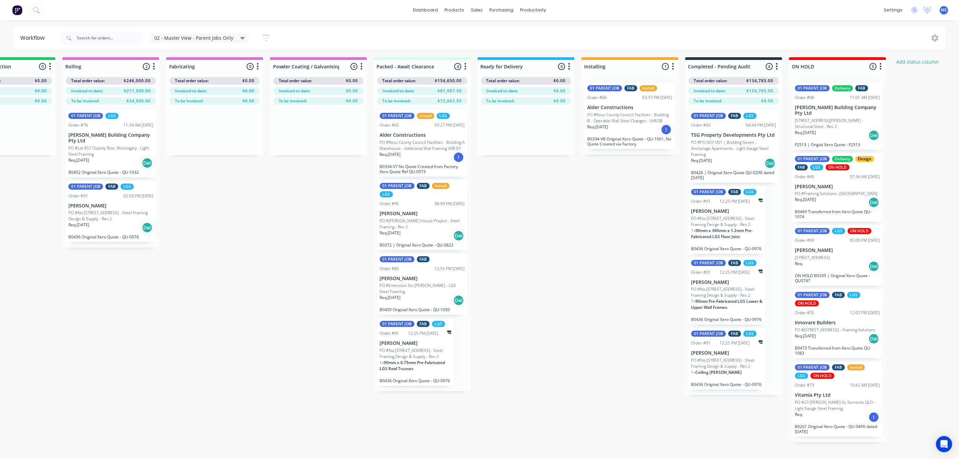
scroll to position [0, 751]
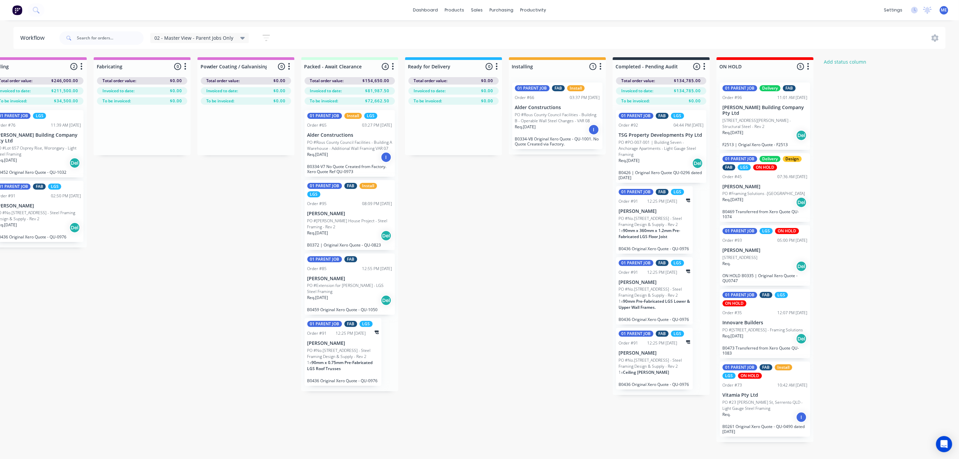
click at [770, 130] on div "Req. [DATE] Del" at bounding box center [764, 135] width 85 height 11
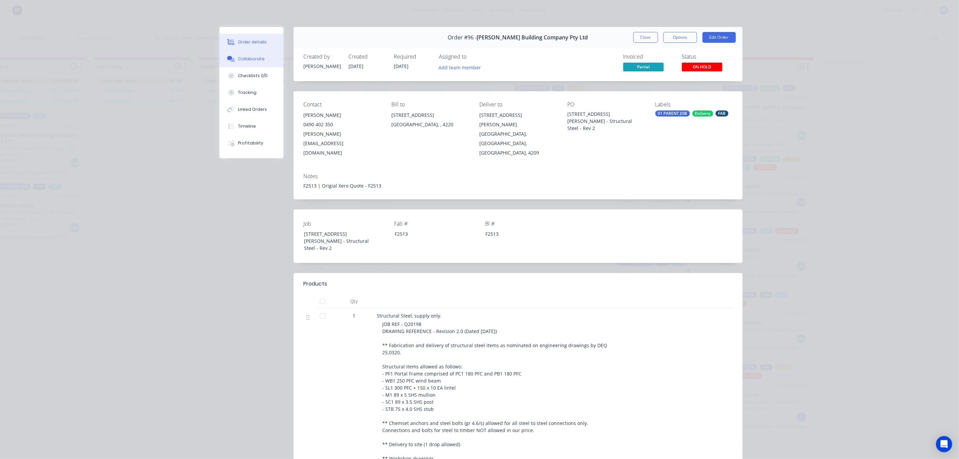
click at [252, 61] on div "Collaborate" at bounding box center [251, 59] width 27 height 6
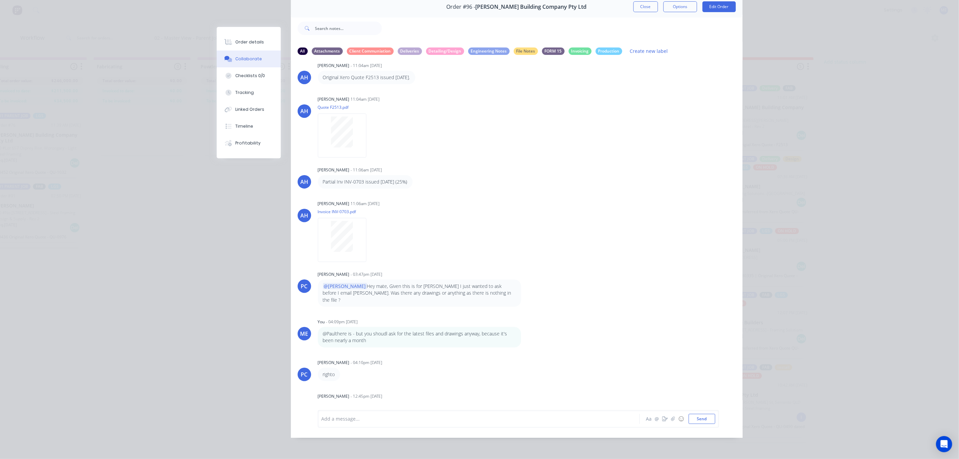
scroll to position [32, 751]
click at [410, 415] on div at bounding box center [469, 418] width 295 height 7
click at [411, 415] on div at bounding box center [469, 418] width 295 height 7
click at [370, 405] on p "There is no folder in the system. I have emailed [PERSON_NAME] asking for updat…" at bounding box center [419, 412] width 193 height 14
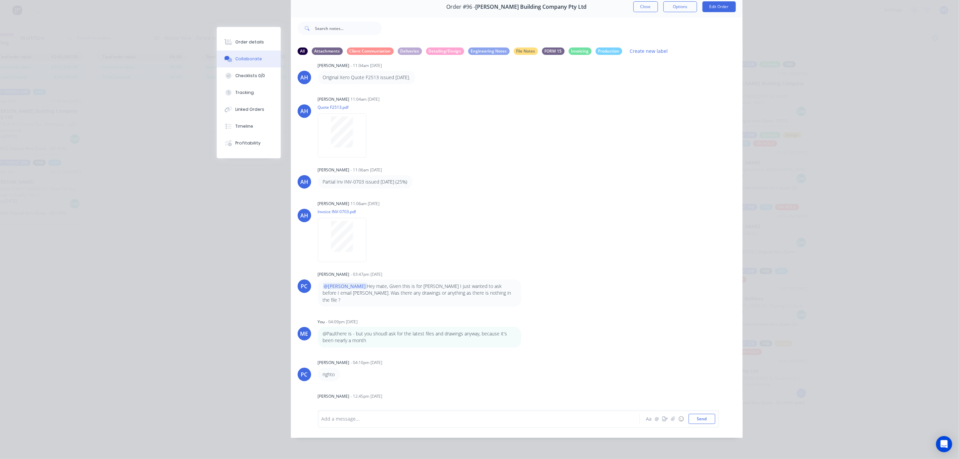
click at [370, 405] on p "There is no folder in the system. I have emailed [PERSON_NAME] asking for updat…" at bounding box center [419, 412] width 193 height 14
drag, startPoint x: 370, startPoint y: 392, endPoint x: 396, endPoint y: 424, distance: 40.7
click at [396, 415] on div "Add a message..." at bounding box center [468, 419] width 295 height 10
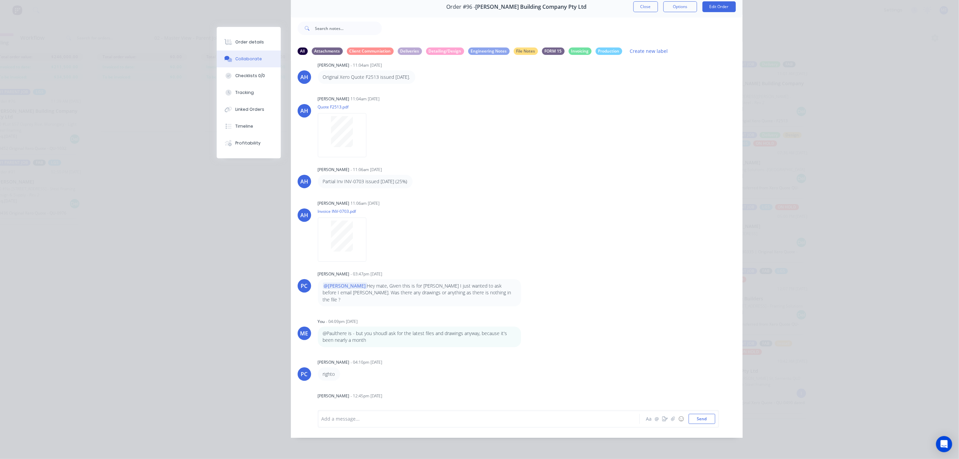
click at [357, 413] on div "Add a message... Aa @ ☺ Send" at bounding box center [518, 419] width 401 height 18
click at [391, 415] on div at bounding box center [469, 418] width 295 height 7
click at [699, 415] on button "Send" at bounding box center [701, 419] width 27 height 10
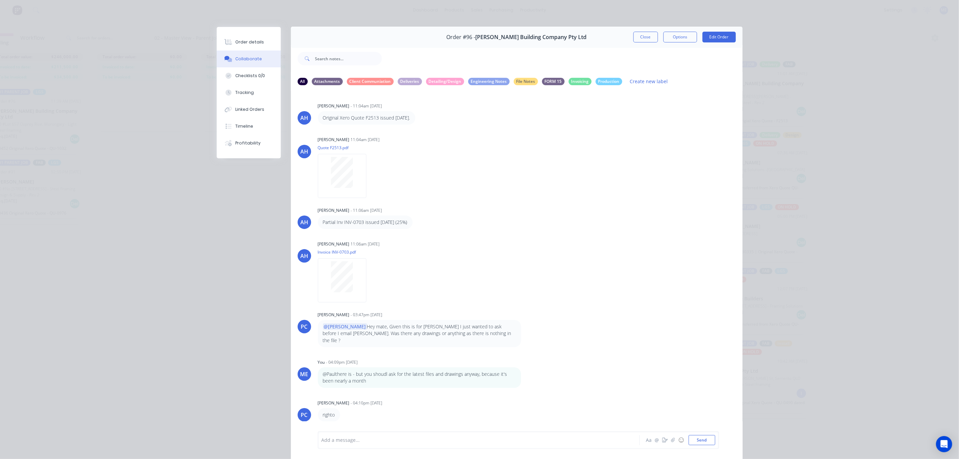
scroll to position [0, 0]
drag, startPoint x: 640, startPoint y: 36, endPoint x: 763, endPoint y: 111, distance: 143.3
click at [640, 36] on button "Close" at bounding box center [645, 37] width 25 height 11
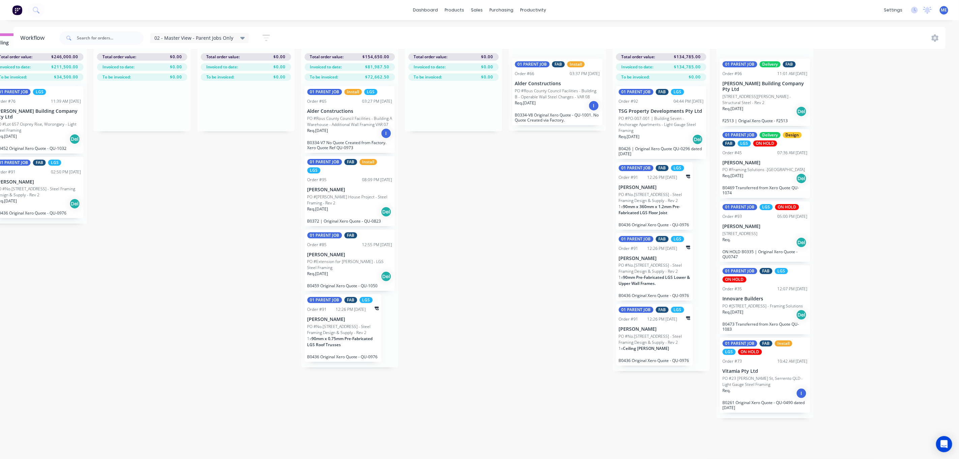
click at [743, 106] on p "Req. [DATE]" at bounding box center [732, 109] width 21 height 6
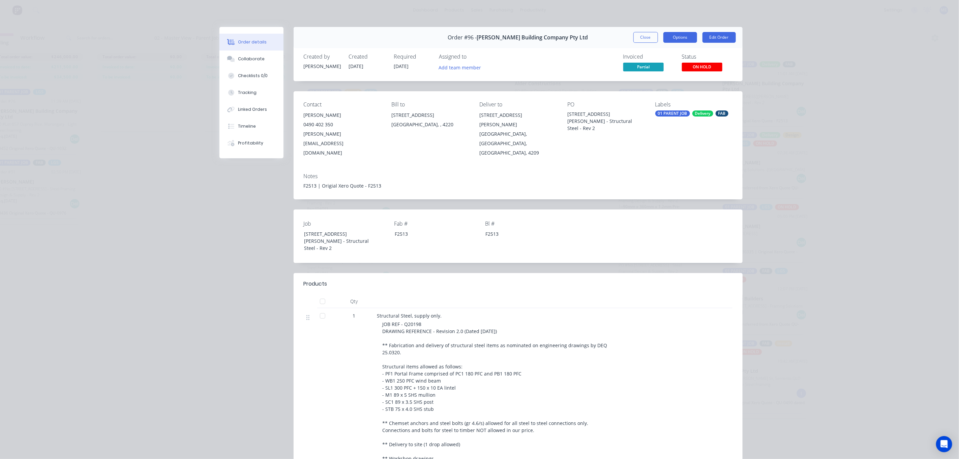
click at [676, 34] on button "Options" at bounding box center [680, 37] width 34 height 11
click at [650, 35] on button "Close" at bounding box center [645, 37] width 25 height 11
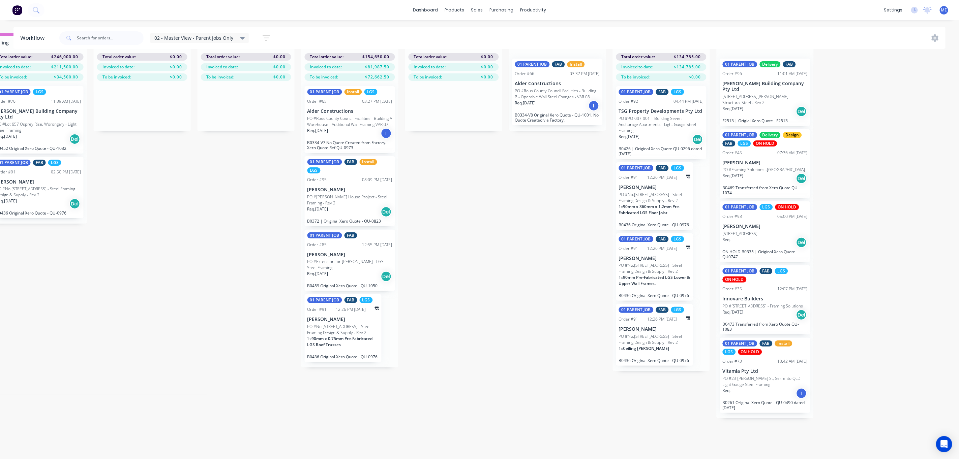
click at [859, 295] on div "Submitted 3 Status colour #FF69B4 hex #FF69B4 Save Cancel Summaries Total order…" at bounding box center [99, 246] width 1710 height 426
click at [770, 106] on div "Req. [DATE] Del" at bounding box center [764, 111] width 85 height 11
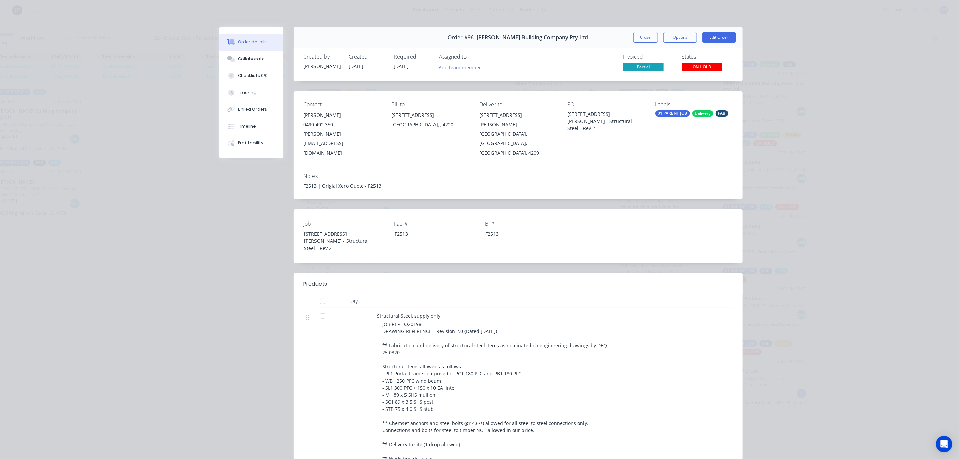
click at [687, 120] on div "Labels 01 PARENT JOB Delivery FAB" at bounding box center [693, 129] width 77 height 56
click at [692, 114] on div "Delivery" at bounding box center [702, 114] width 21 height 6
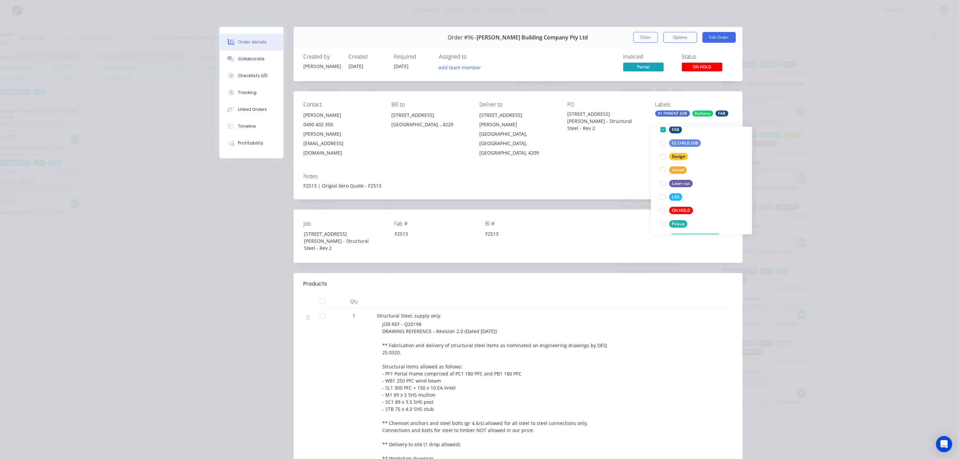
scroll to position [122, 0]
click at [662, 160] on div at bounding box center [662, 166] width 13 height 13
click at [859, 143] on div "Order details Collaborate Checklists 0/0 Tracking Linked Orders Timeline Profit…" at bounding box center [479, 229] width 959 height 459
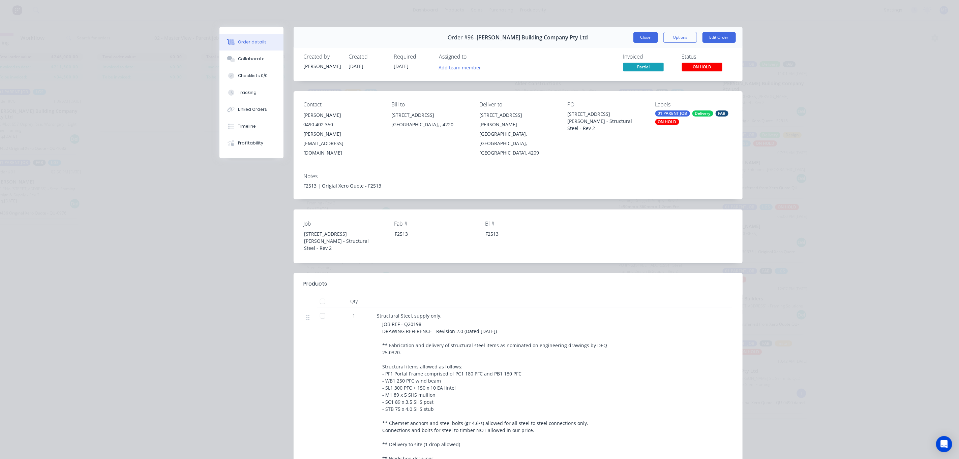
click at [636, 33] on button "Close" at bounding box center [645, 37] width 25 height 11
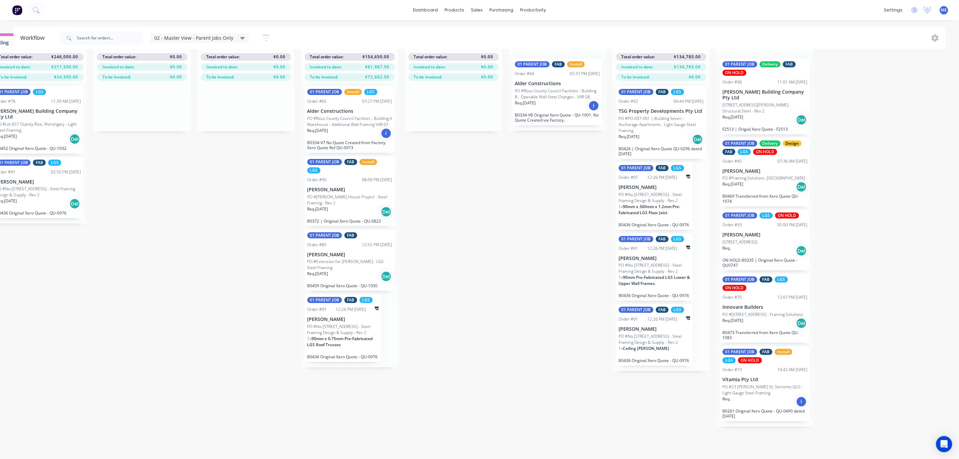
click at [859, 119] on div "Submitted 3 Status colour #FF69B4 hex #FF69B4 Save Cancel Summaries Total order…" at bounding box center [99, 246] width 1710 height 426
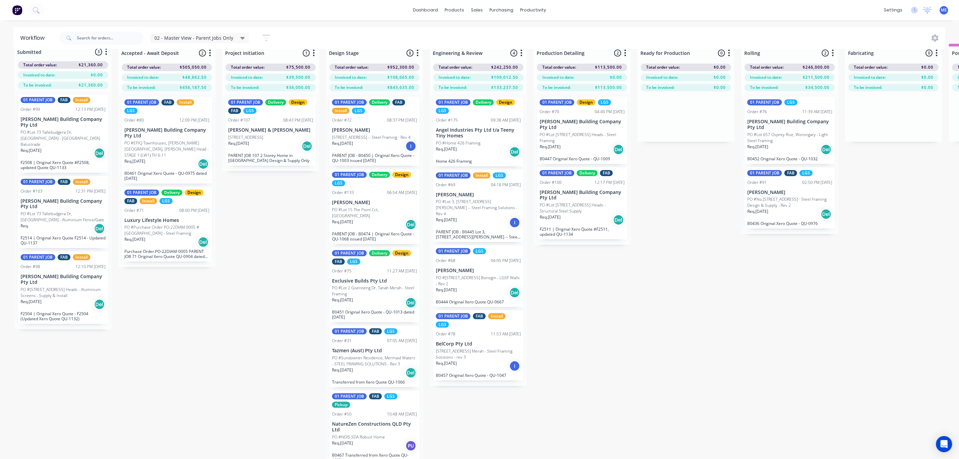
scroll to position [0, 0]
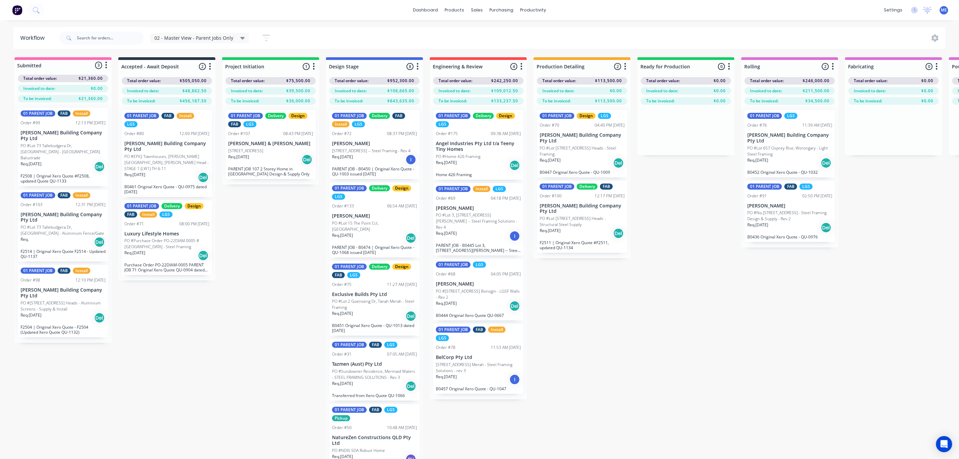
click at [315, 65] on button "button" at bounding box center [314, 67] width 8 height 8
click at [279, 80] on span "Status colour" at bounding box center [272, 81] width 30 height 7
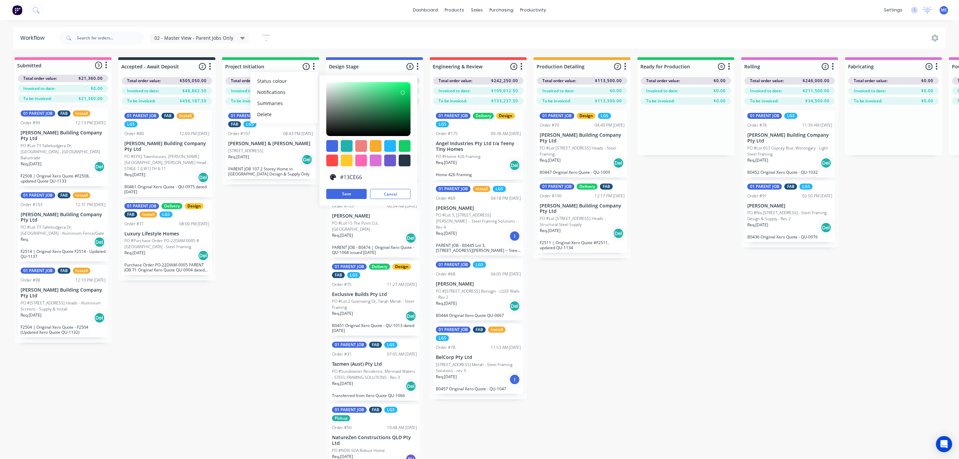
click at [346, 146] on div at bounding box center [347, 146] width 12 height 12
type input "#20B2AA"
click at [352, 193] on button "Save" at bounding box center [346, 194] width 40 height 10
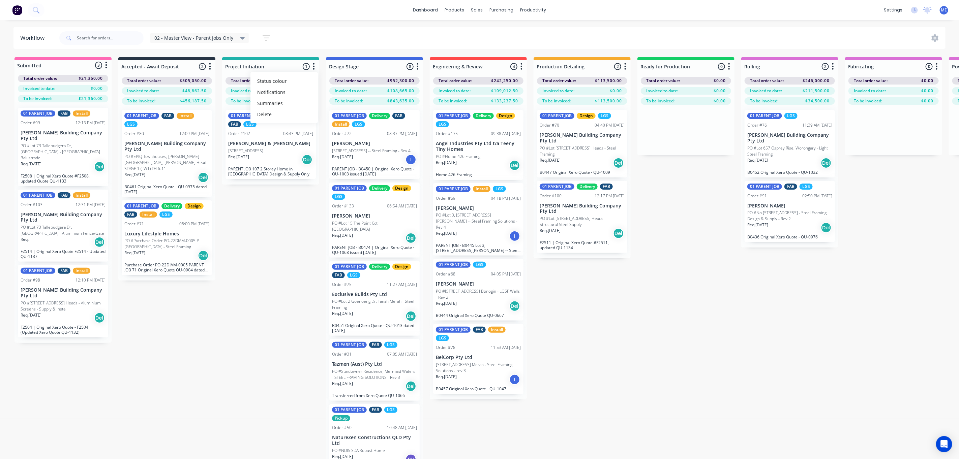
click at [283, 254] on div "Submitted 3 Status colour #FF69B4 hex #FF69B4 Save Cancel Summaries Total order…" at bounding box center [850, 270] width 1710 height 426
click at [209, 65] on icon "button" at bounding box center [210, 66] width 2 height 8
click at [169, 82] on span "Status colour" at bounding box center [168, 81] width 30 height 7
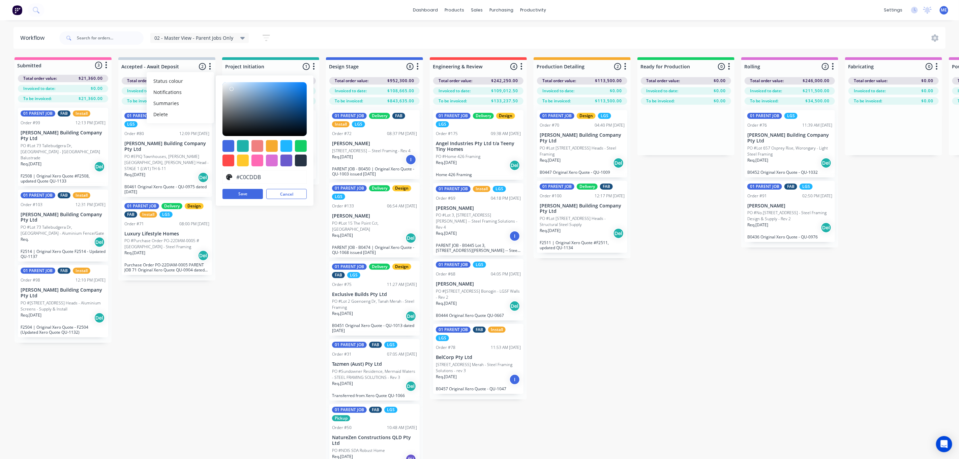
type input "#BFCCDB"
drag, startPoint x: 256, startPoint y: 120, endPoint x: 233, endPoint y: 90, distance: 37.5
click at [233, 90] on div at bounding box center [264, 109] width 84 height 54
click at [249, 194] on button "Save" at bounding box center [242, 194] width 40 height 10
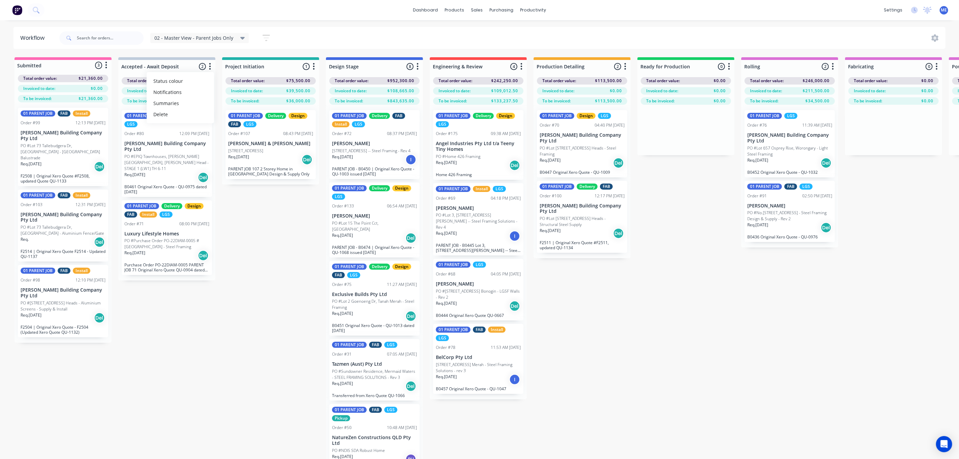
click at [287, 266] on div "Submitted 3 Status colour #FF69B4 hex #FF69B4 Save Cancel Summaries Total order…" at bounding box center [850, 270] width 1710 height 426
click at [520, 67] on button "button" at bounding box center [521, 67] width 8 height 8
click at [480, 79] on span "Status colour" at bounding box center [480, 81] width 30 height 7
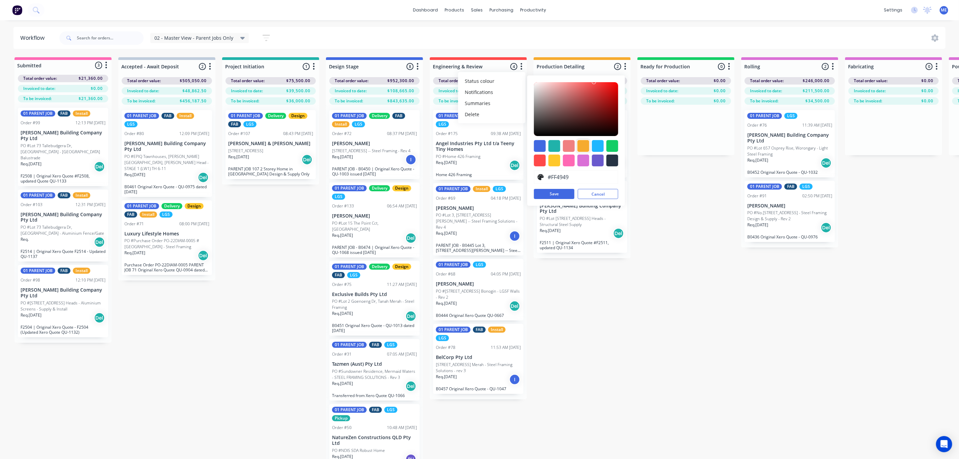
click at [582, 143] on div at bounding box center [583, 146] width 12 height 12
drag, startPoint x: 601, startPoint y: 85, endPoint x: 571, endPoint y: 85, distance: 29.7
click at [571, 85] on div at bounding box center [571, 85] width 4 height 4
click at [540, 144] on div at bounding box center [540, 146] width 12 height 12
type input "#4169E1"
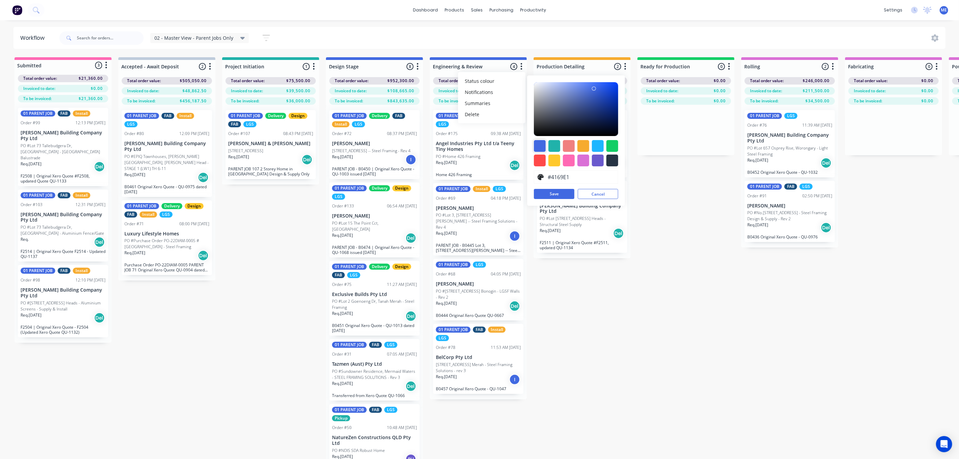
click at [537, 145] on div at bounding box center [540, 146] width 12 height 12
click at [562, 197] on button "Save" at bounding box center [554, 194] width 40 height 10
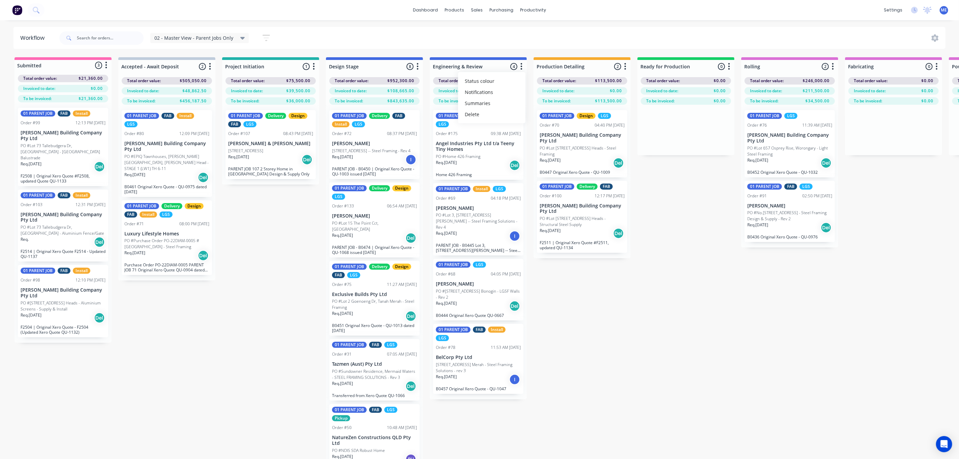
click at [625, 67] on icon "button" at bounding box center [625, 66] width 2 height 7
click at [594, 80] on span "Status colour" at bounding box center [583, 81] width 30 height 7
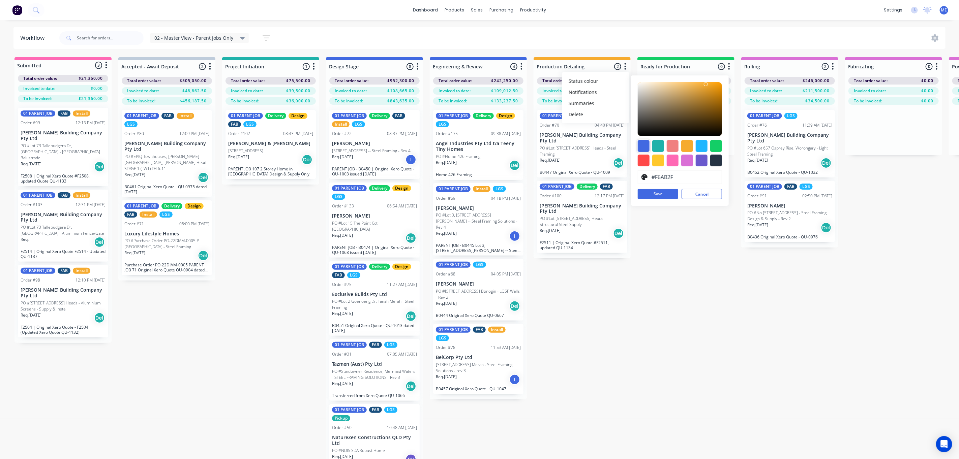
click at [642, 143] on div at bounding box center [644, 146] width 12 height 12
type input "#4169E1"
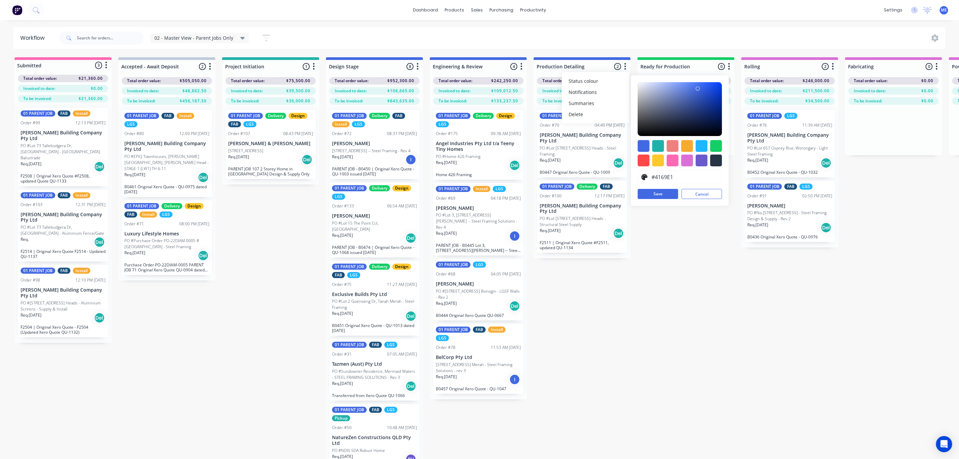
click at [658, 196] on button "Save" at bounding box center [658, 194] width 40 height 10
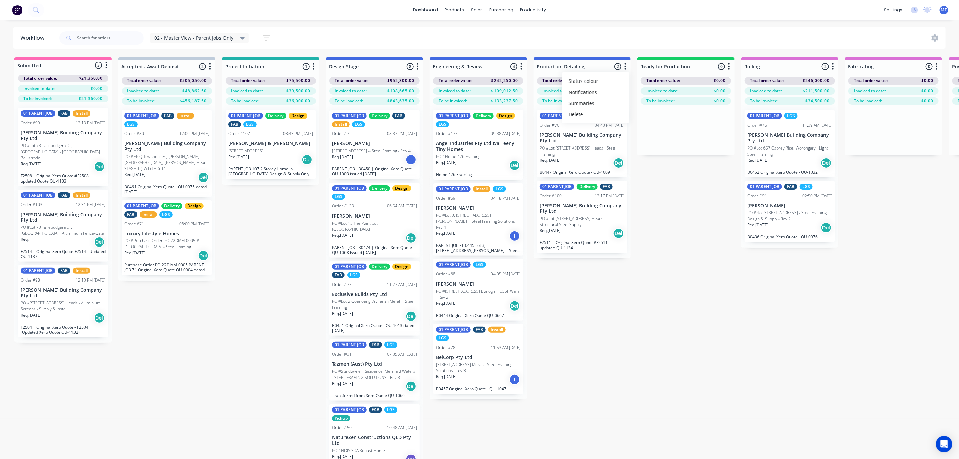
click at [677, 258] on div "Submitted 3 Status colour #FF69B4 hex #FF69B4 Save Cancel Summaries Total order…" at bounding box center [850, 270] width 1710 height 426
click at [211, 66] on button "button" at bounding box center [210, 67] width 8 height 8
click at [186, 80] on button "Status colour" at bounding box center [180, 80] width 67 height 11
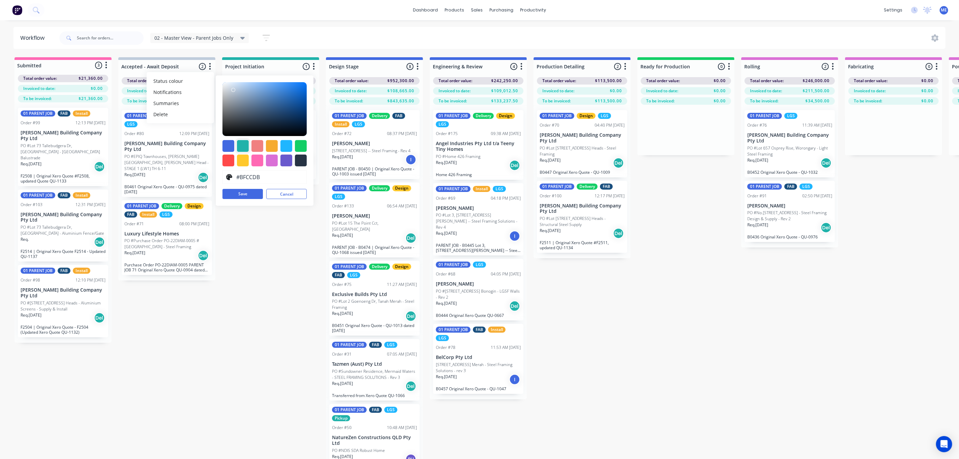
click at [241, 145] on div at bounding box center [243, 146] width 12 height 12
type input "#20B2AA"
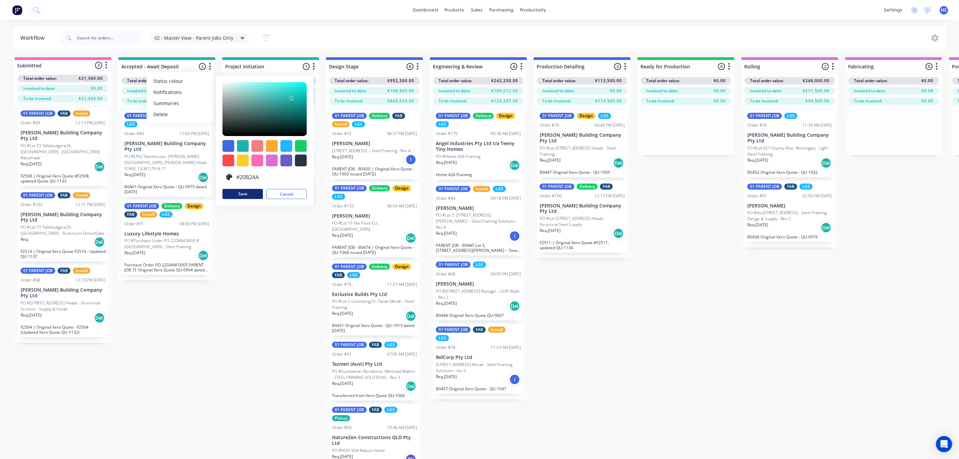
click at [251, 193] on button "Save" at bounding box center [242, 194] width 40 height 10
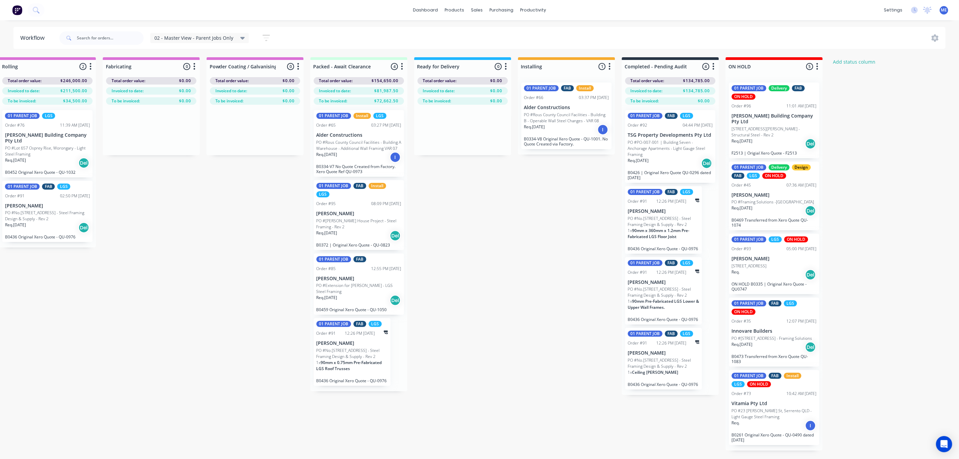
scroll to position [0, 751]
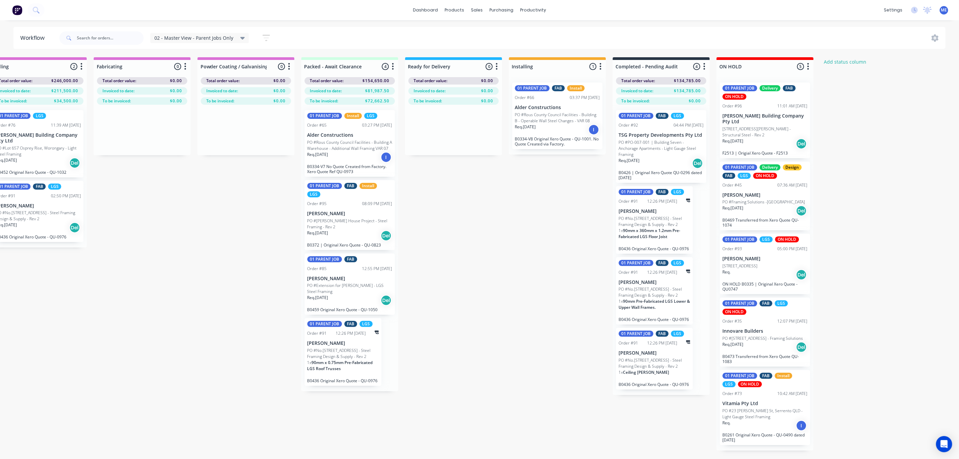
click at [393, 65] on icon "button" at bounding box center [393, 66] width 2 height 8
click at [356, 79] on span "Status colour" at bounding box center [351, 81] width 30 height 7
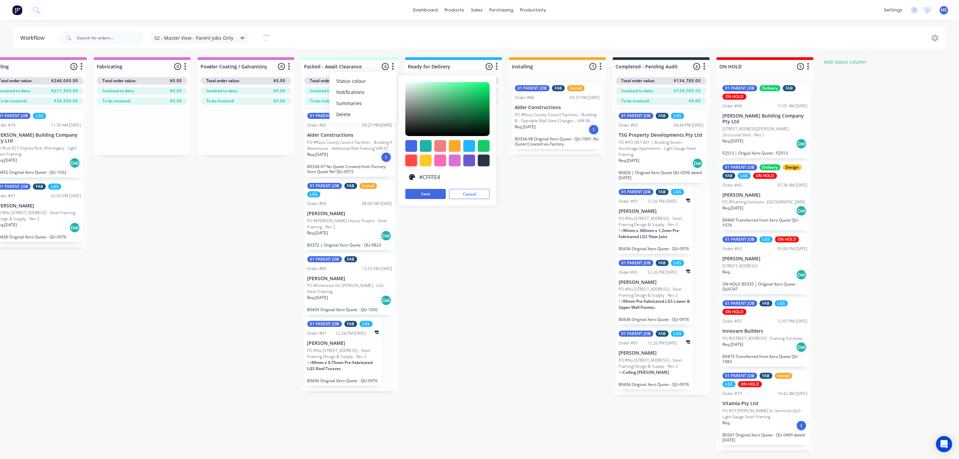
click at [410, 160] on div at bounding box center [411, 161] width 12 height 12
type input "#FF4949"
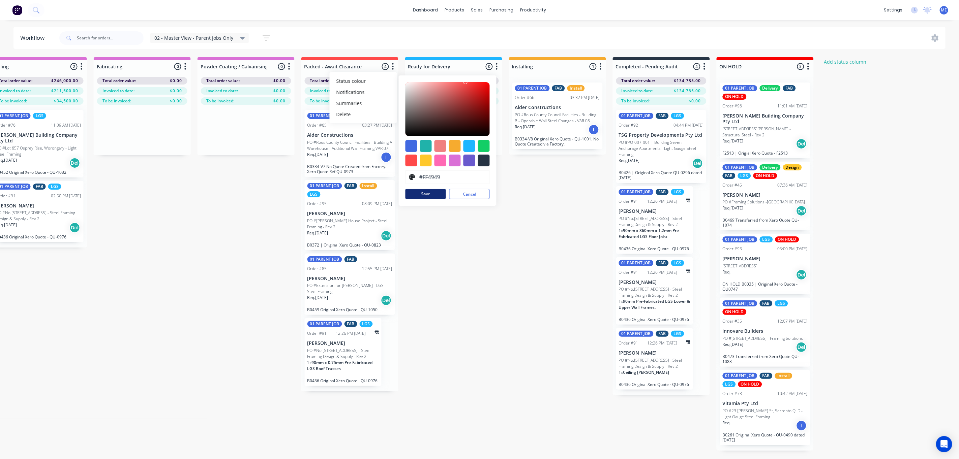
click at [422, 194] on button "Save" at bounding box center [425, 194] width 40 height 10
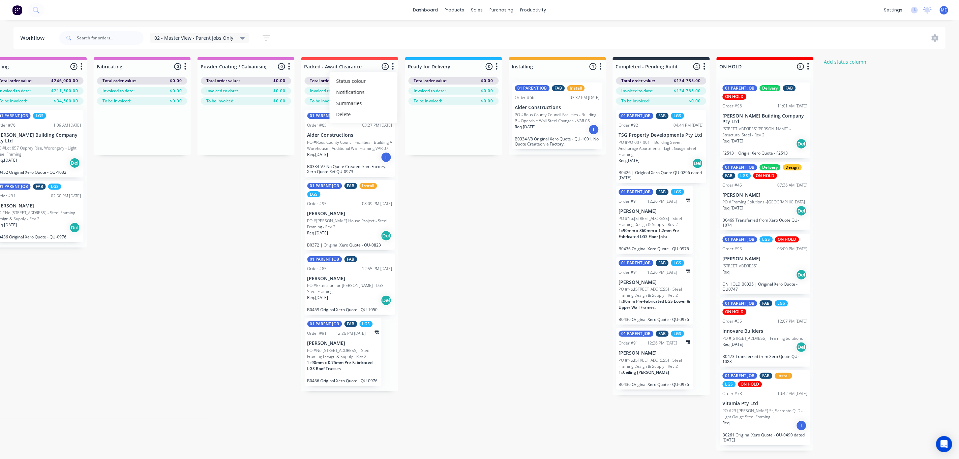
click at [498, 64] on button "button" at bounding box center [497, 67] width 8 height 8
click at [458, 79] on span "Status colour" at bounding box center [455, 81] width 30 height 7
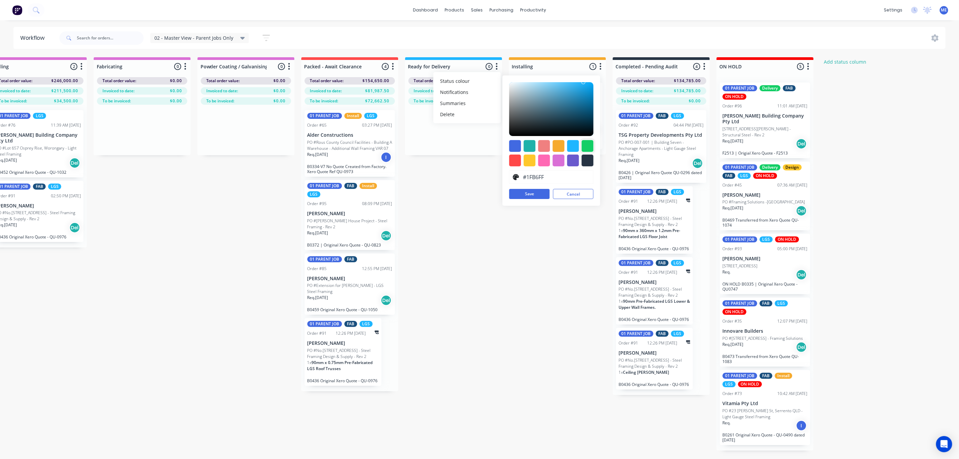
click at [588, 147] on div at bounding box center [588, 146] width 12 height 12
type input "#13CE66"
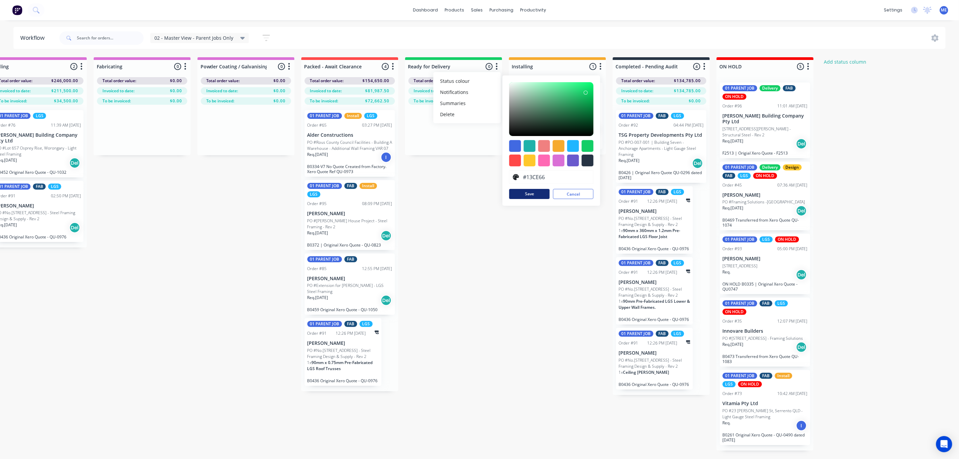
click at [529, 192] on button "Save" at bounding box center [529, 194] width 40 height 10
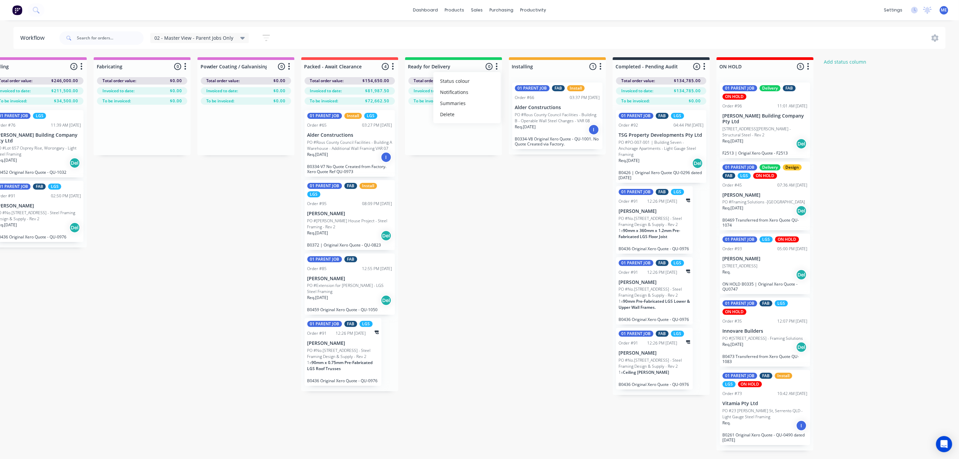
click at [600, 63] on icon "button" at bounding box center [600, 66] width 2 height 8
click at [588, 81] on button "Status colour" at bounding box center [570, 80] width 67 height 11
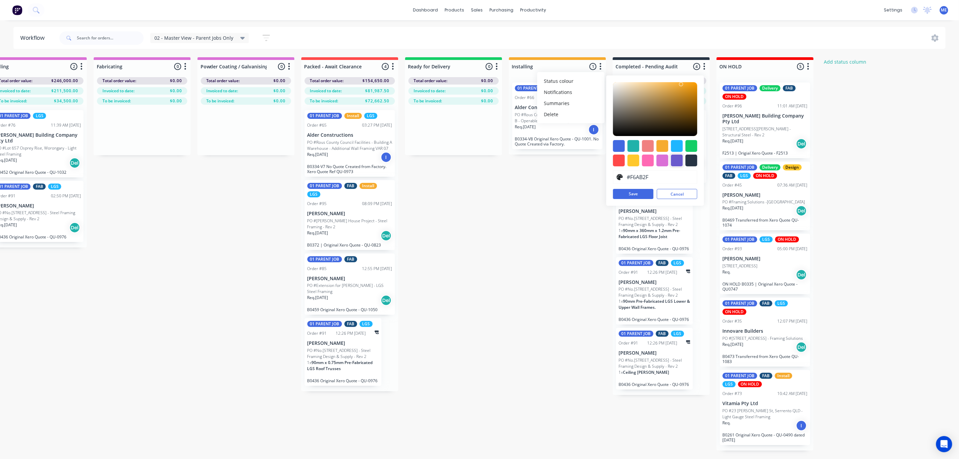
click at [679, 160] on div at bounding box center [677, 161] width 12 height 12
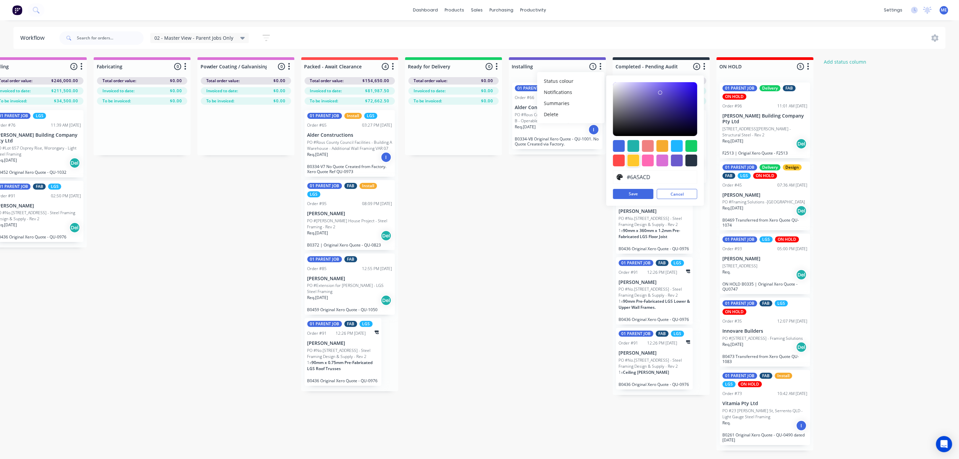
click at [631, 160] on div at bounding box center [633, 161] width 12 height 12
type input "#FFC82C"
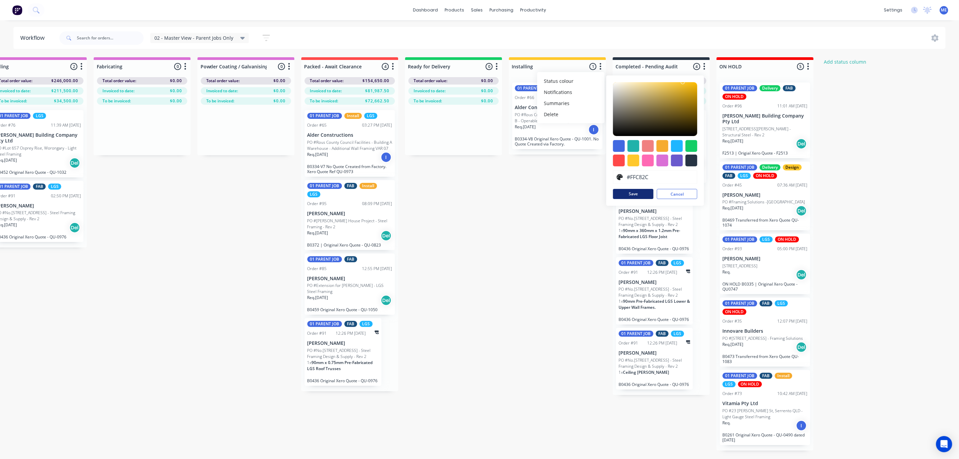
click at [640, 191] on button "Save" at bounding box center [633, 194] width 40 height 10
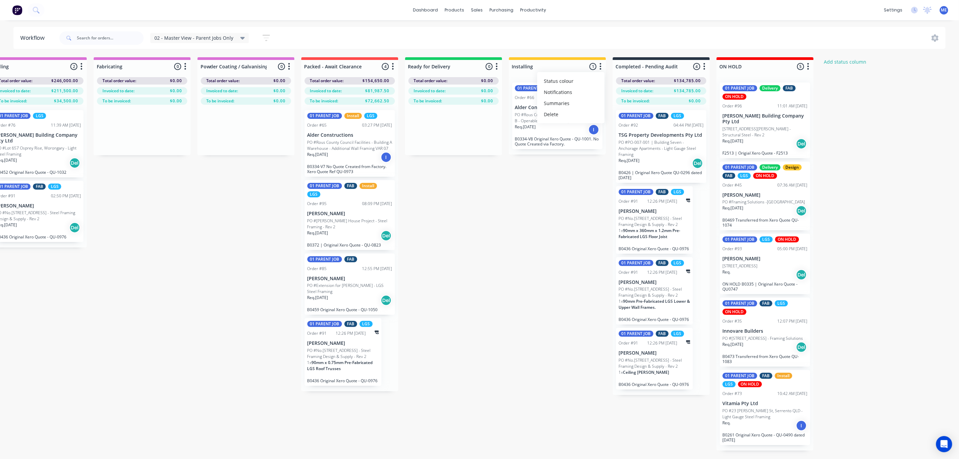
click at [511, 203] on div "Submitted 3 Status colour #FF69B4 hex #FF69B4 Save Cancel Summaries Total order…" at bounding box center [99, 270] width 1710 height 426
click at [705, 66] on icon "button" at bounding box center [704, 66] width 2 height 8
click at [667, 80] on span "Status colour" at bounding box center [663, 81] width 30 height 7
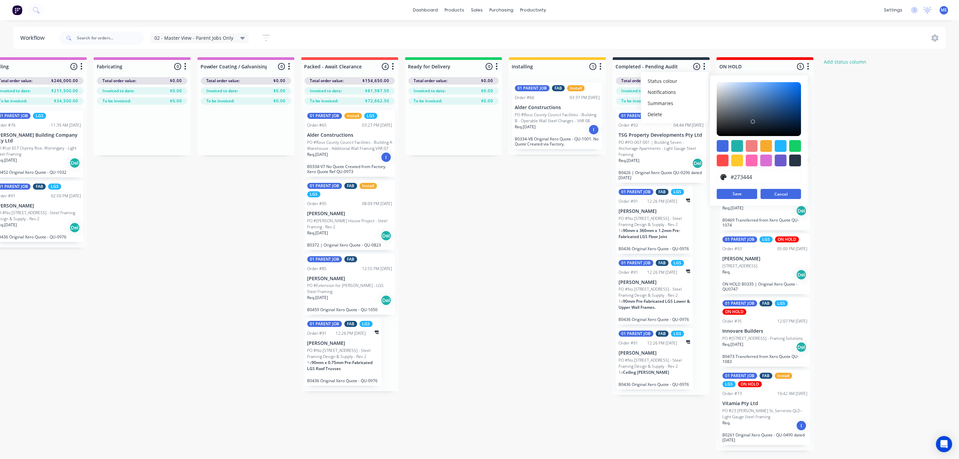
click at [784, 194] on button "Cancel" at bounding box center [781, 194] width 40 height 10
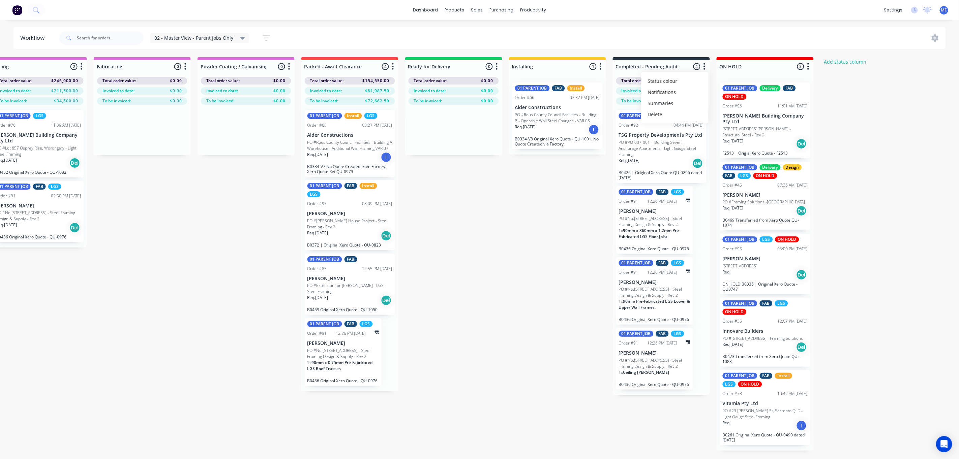
click at [704, 65] on icon "button" at bounding box center [704, 66] width 2 height 8
click at [704, 67] on icon "button" at bounding box center [705, 66] width 2 height 7
click at [693, 80] on button "Status colour" at bounding box center [674, 80] width 67 height 11
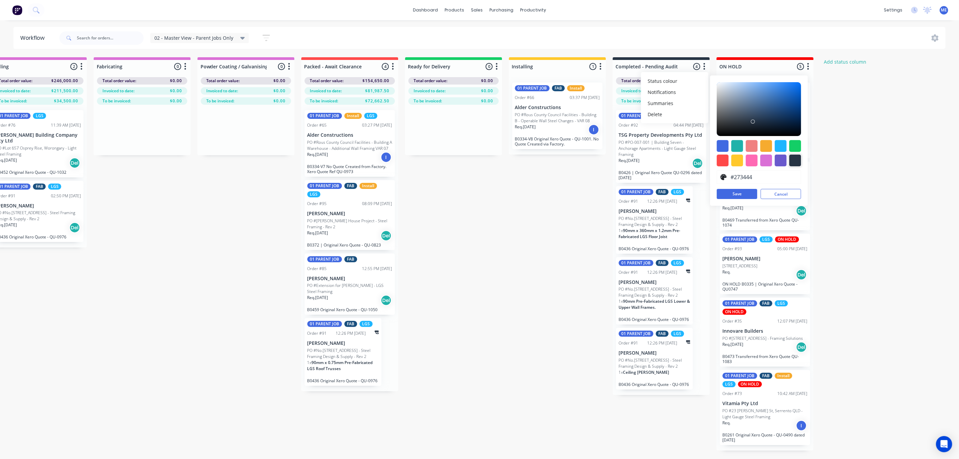
click at [794, 162] on div at bounding box center [795, 161] width 12 height 12
type input "#000000"
drag, startPoint x: 752, startPoint y: 132, endPoint x: 716, endPoint y: 138, distance: 37.2
click at [716, 138] on div "#000000 hex #000000 Save Cancel" at bounding box center [759, 140] width 98 height 130
click at [734, 193] on button "Save" at bounding box center [737, 194] width 40 height 10
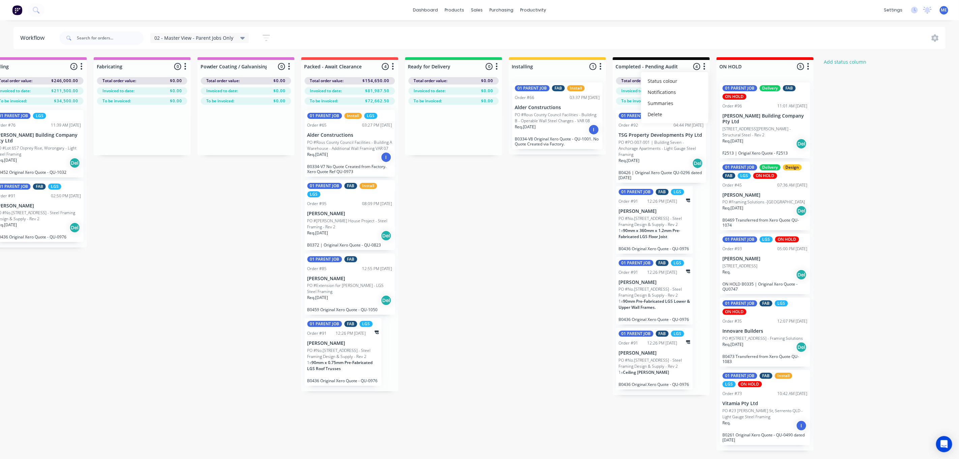
click at [506, 233] on div "Submitted 3 Status colour #FF69B4 hex #FF69B4 Save Cancel Summaries Total order…" at bounding box center [99, 270] width 1710 height 426
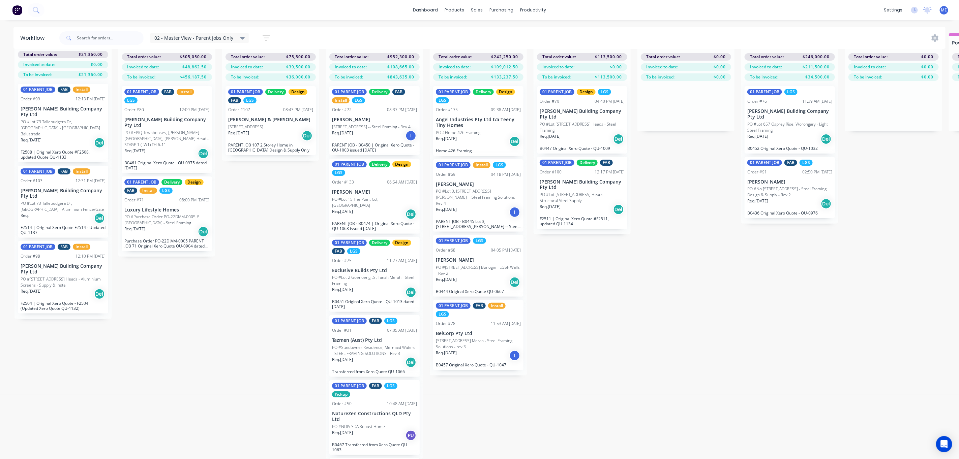
scroll to position [0, 0]
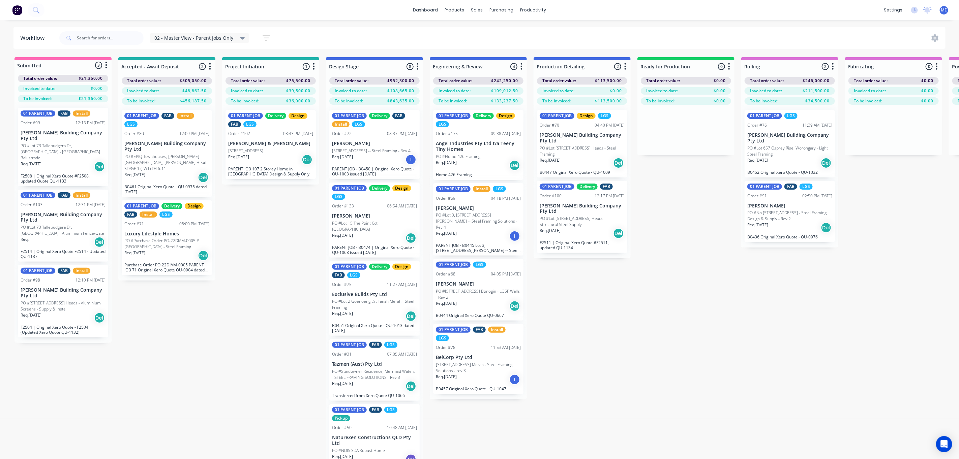
click at [640, 323] on div "Submitted 3 Status colour #FF69B4 hex #FF69B4 Save Cancel Summaries Total order…" at bounding box center [850, 270] width 1710 height 426
click at [217, 33] on div "02 - Master View - Parent Jobs Only" at bounding box center [199, 38] width 99 height 10
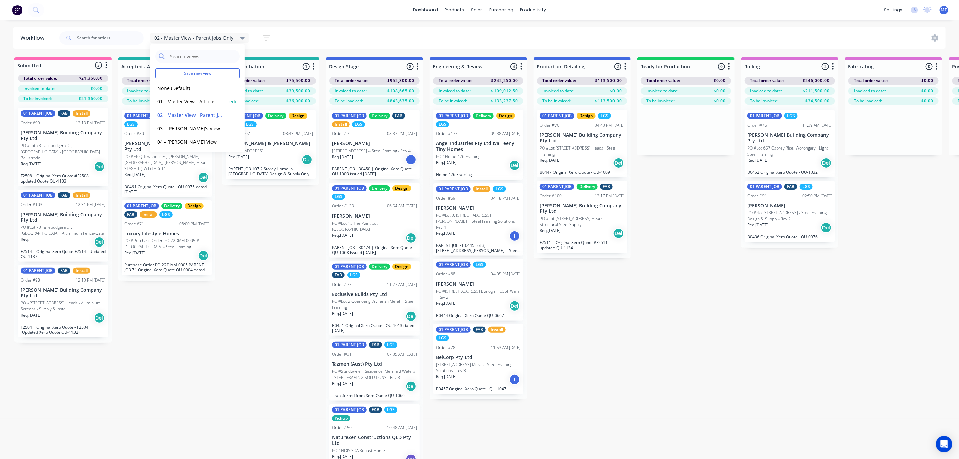
click at [191, 101] on button "01 - Master View - All Jobs" at bounding box center [191, 102] width 72 height 8
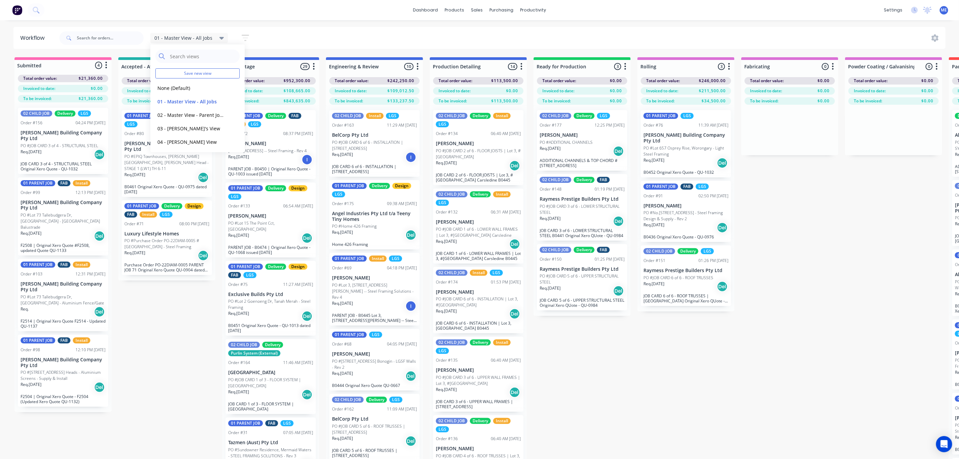
click at [186, 338] on div "Submitted 4 Status colour #FF69B4 hex #FF69B4 Save Cancel Summaries Total order…" at bounding box center [850, 270] width 1710 height 426
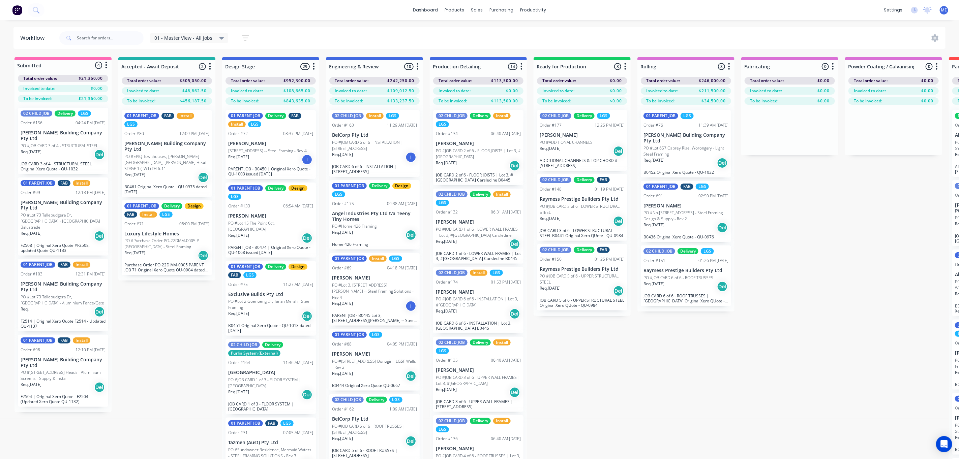
click at [54, 151] on div "Req. [DATE] Del" at bounding box center [63, 154] width 85 height 11
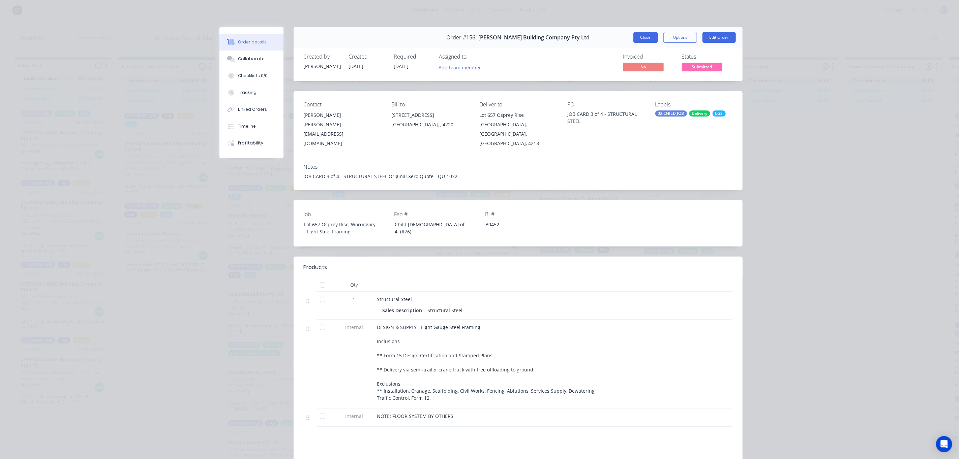
click at [636, 38] on button "Close" at bounding box center [645, 37] width 25 height 11
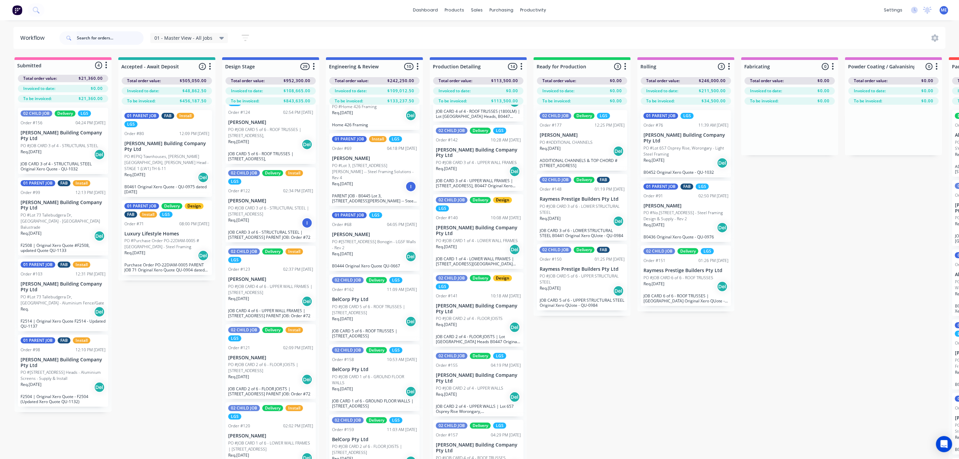
click at [86, 36] on input "text" at bounding box center [110, 37] width 67 height 13
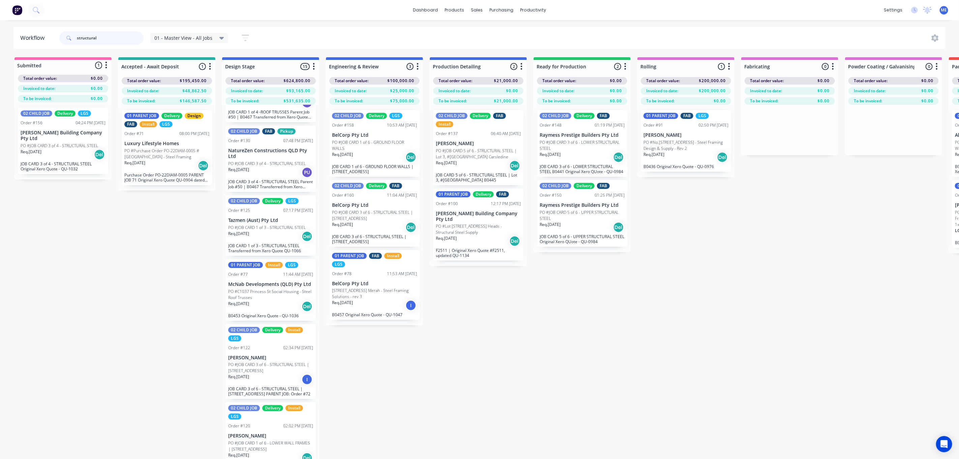
type input "structural"
click at [81, 149] on div "Req. [DATE] Del" at bounding box center [63, 154] width 85 height 11
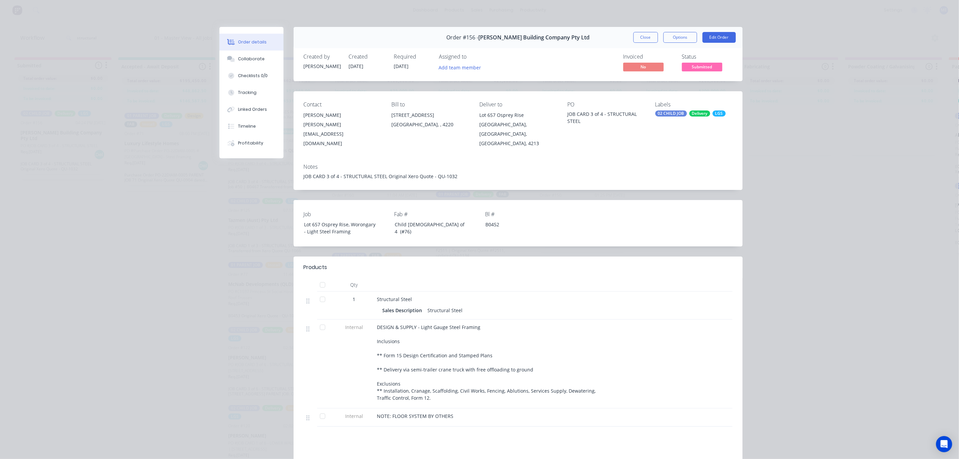
click at [490, 116] on div "Lot 657 Osprey Rise" at bounding box center [517, 115] width 77 height 9
click at [679, 40] on button "Options" at bounding box center [680, 37] width 34 height 11
click at [546, 176] on div "Notes JOB CARD 3 of 4 - STRUCTURAL STEEL Original Xero Quote - QU-1032" at bounding box center [518, 174] width 449 height 32
click at [242, 59] on div "Collaborate" at bounding box center [251, 59] width 27 height 6
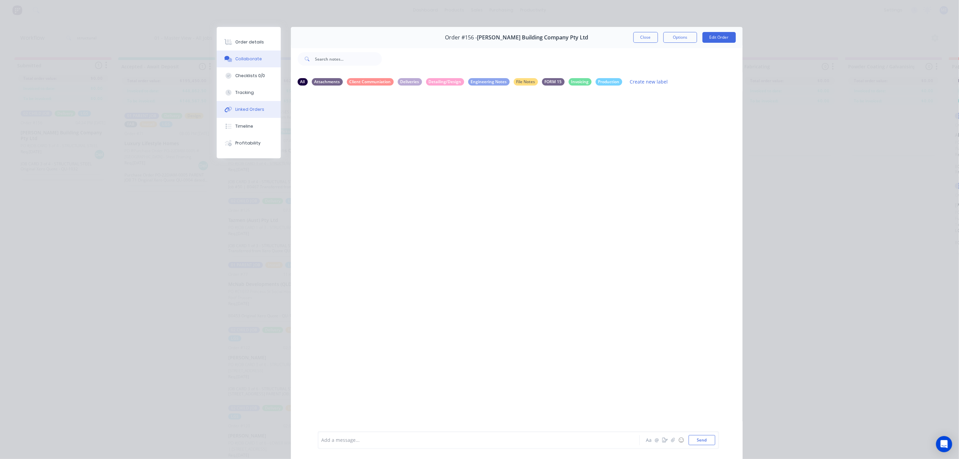
click at [238, 113] on button "Linked Orders" at bounding box center [249, 109] width 64 height 17
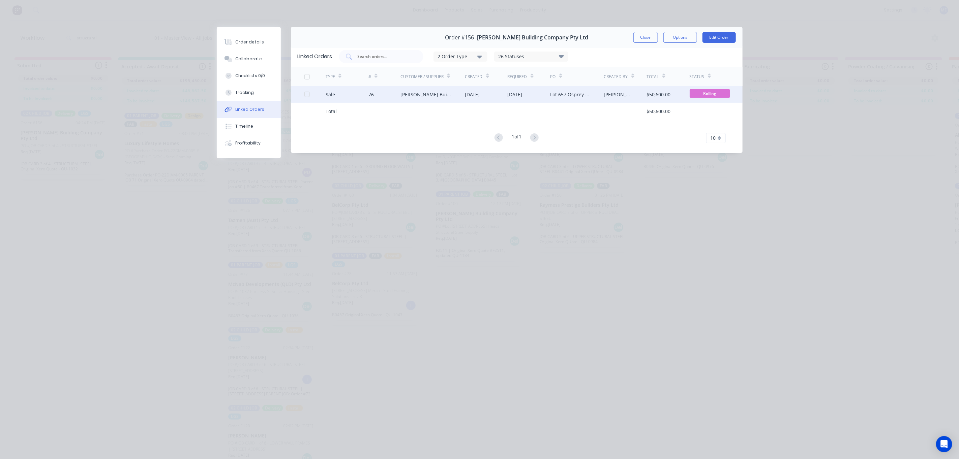
click at [413, 93] on div "[PERSON_NAME] Building Company Pty Ltd" at bounding box center [425, 94] width 51 height 7
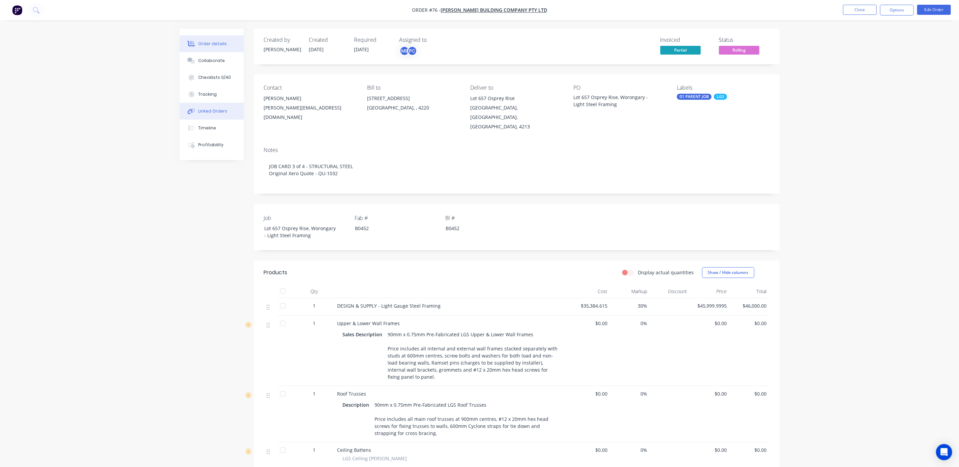
click at [207, 110] on div "Linked Orders" at bounding box center [212, 111] width 29 height 6
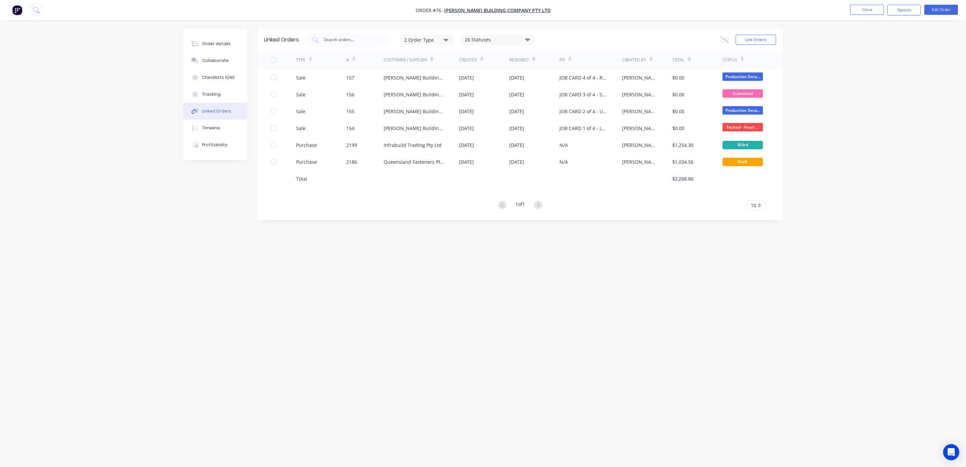
drag, startPoint x: 522, startPoint y: 259, endPoint x: 578, endPoint y: 193, distance: 86.5
click at [525, 259] on div "Linked Orders 2 Order Type 26 Statuses Sales Order Status All Archived Draft Qu…" at bounding box center [483, 221] width 600 height 384
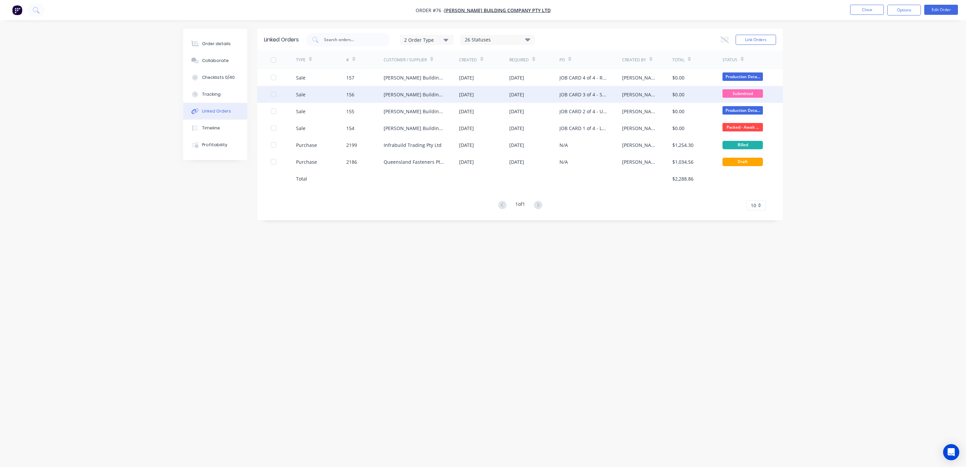
click at [586, 96] on div "JOB CARD 3 of 4 - STRUCTURAL STEEL" at bounding box center [584, 94] width 49 height 7
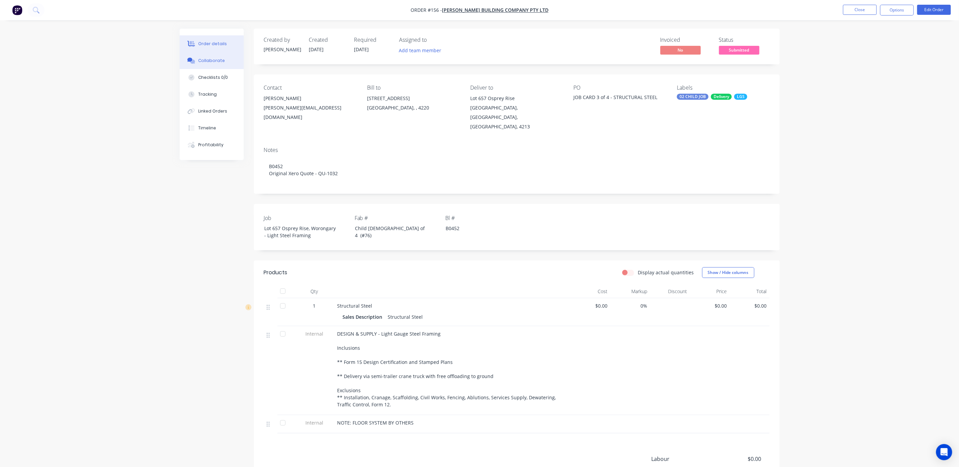
click at [214, 56] on button "Collaborate" at bounding box center [212, 60] width 64 height 17
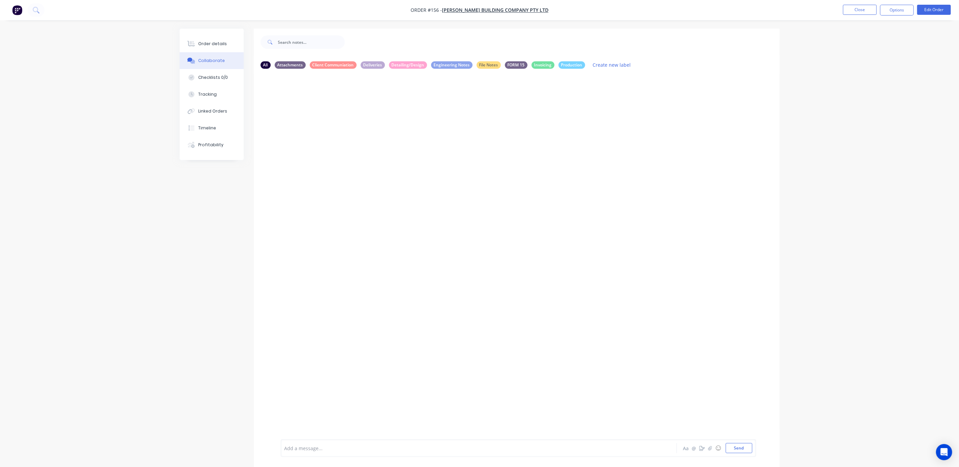
click at [195, 34] on div "Order details Collaborate Checklists 0/0 Tracking Linked Orders Timeline Profit…" at bounding box center [212, 94] width 64 height 131
click at [207, 40] on button "Order details" at bounding box center [212, 43] width 64 height 17
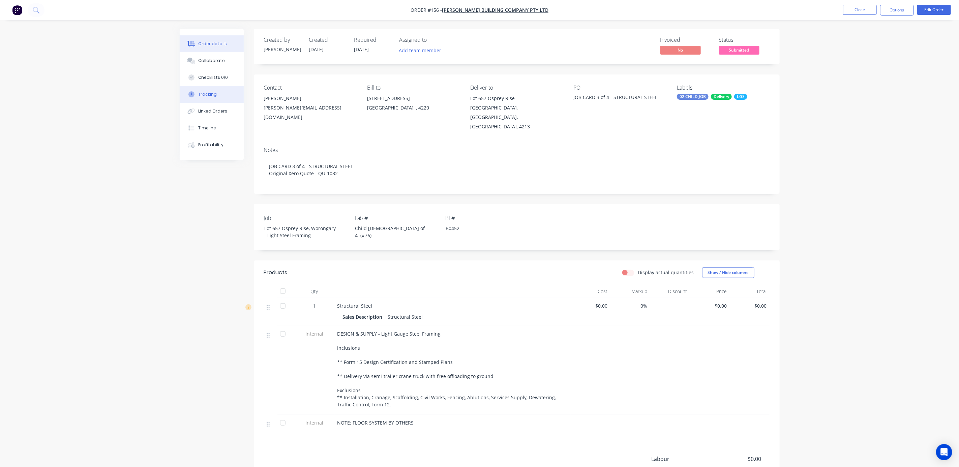
click at [209, 95] on div "Tracking" at bounding box center [207, 94] width 19 height 6
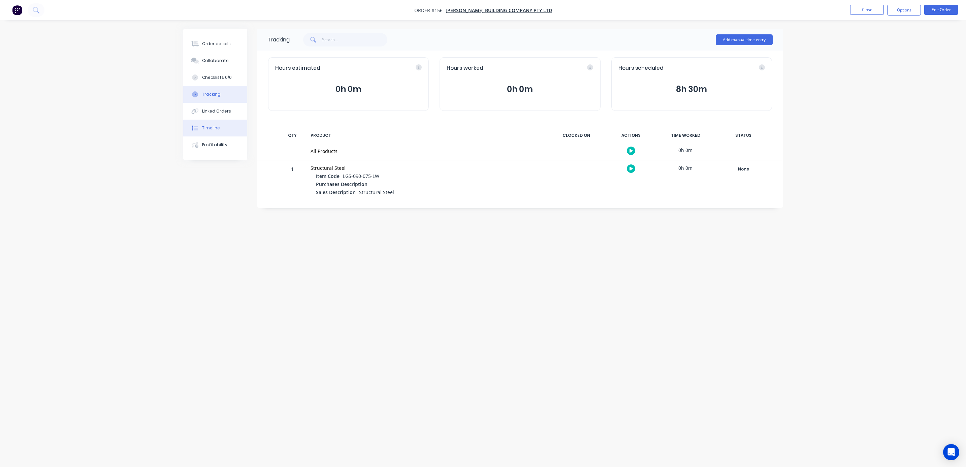
click at [207, 128] on div "Timeline" at bounding box center [211, 128] width 18 height 6
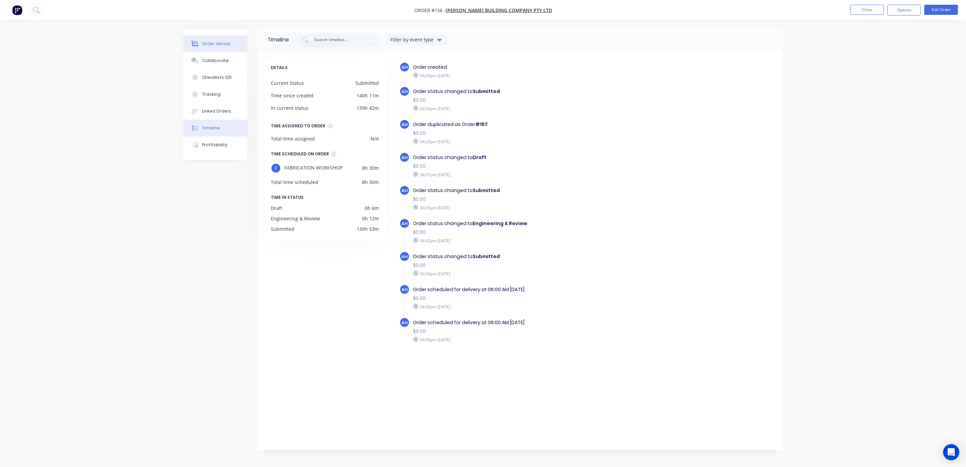
click at [199, 46] on div at bounding box center [195, 44] width 10 height 6
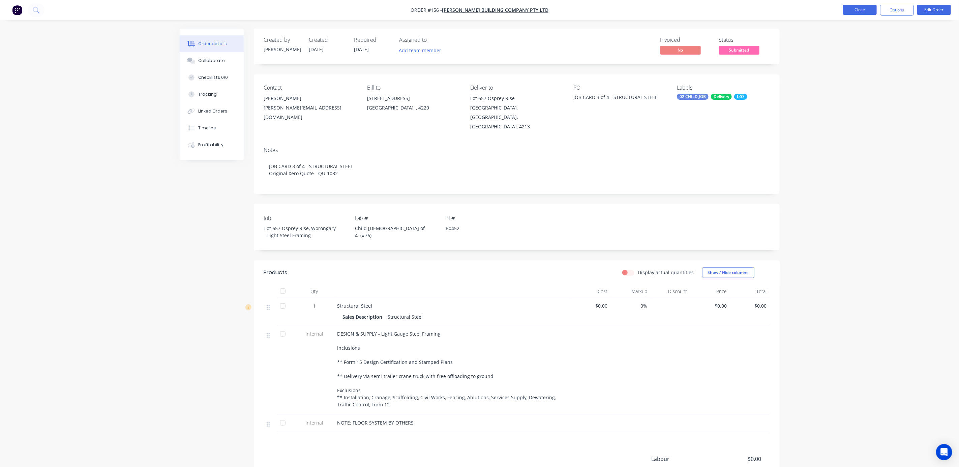
click at [846, 7] on button "Close" at bounding box center [860, 10] width 34 height 10
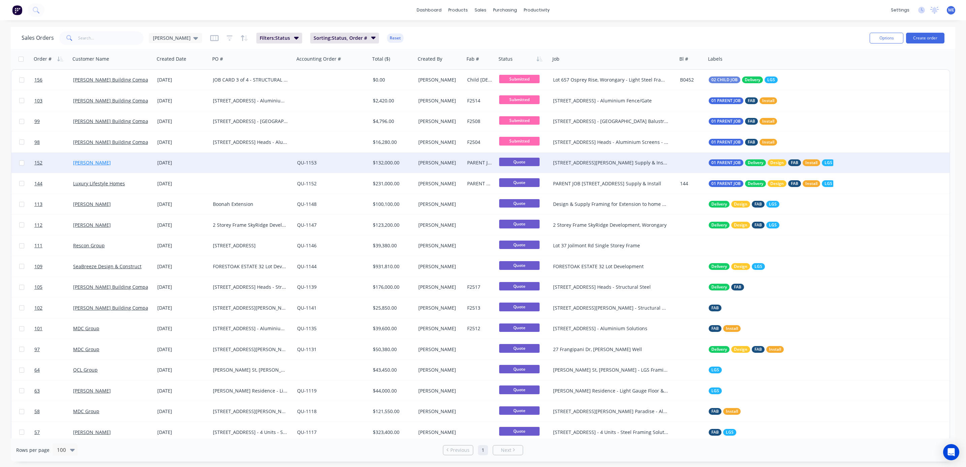
click at [92, 160] on link "[PERSON_NAME]" at bounding box center [92, 162] width 38 height 6
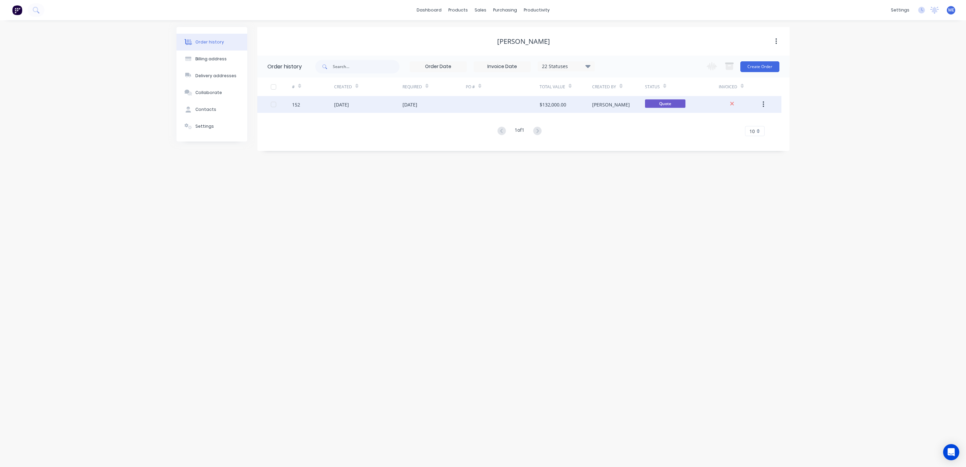
click at [349, 104] on div "[DATE]" at bounding box center [341, 104] width 15 height 7
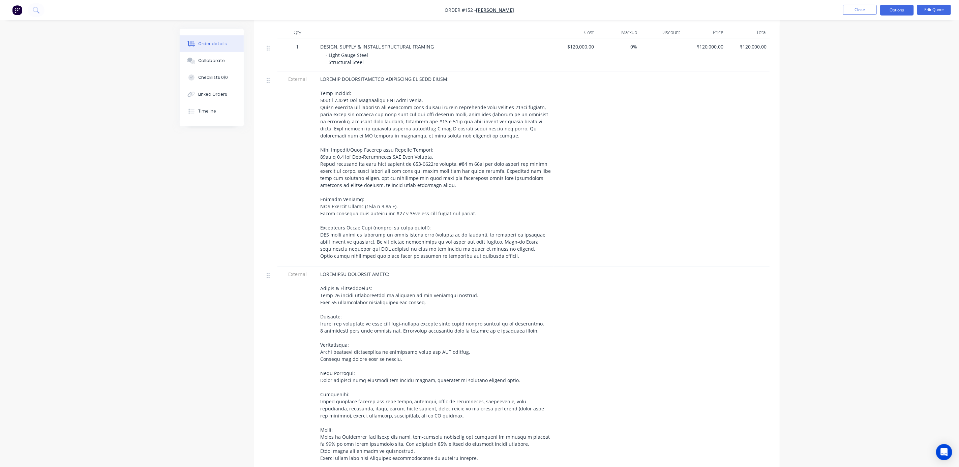
scroll to position [101, 0]
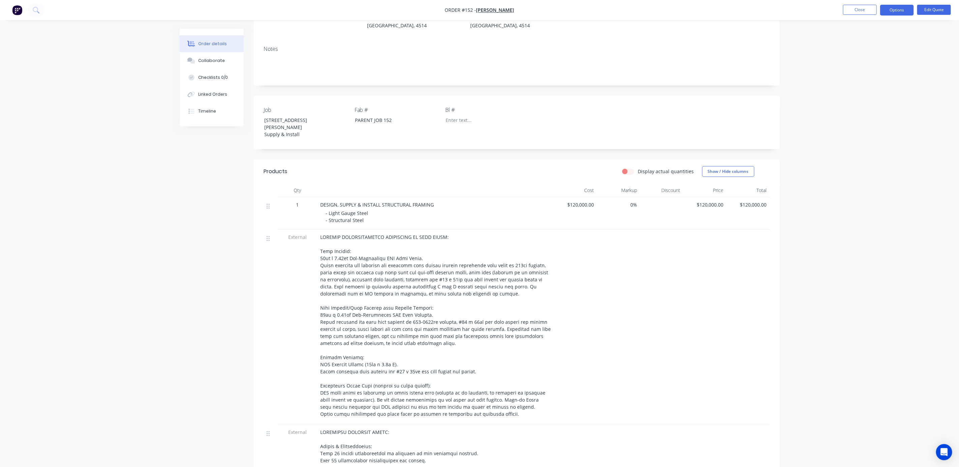
click at [117, 238] on div "Order details Collaborate Checklists 0/0 Linked Orders Timeline Order details C…" at bounding box center [479, 323] width 959 height 848
drag, startPoint x: 850, startPoint y: 193, endPoint x: 845, endPoint y: 187, distance: 7.9
click at [850, 193] on div "Order details Collaborate Checklists 0/0 Linked Orders Timeline Order details C…" at bounding box center [479, 323] width 959 height 848
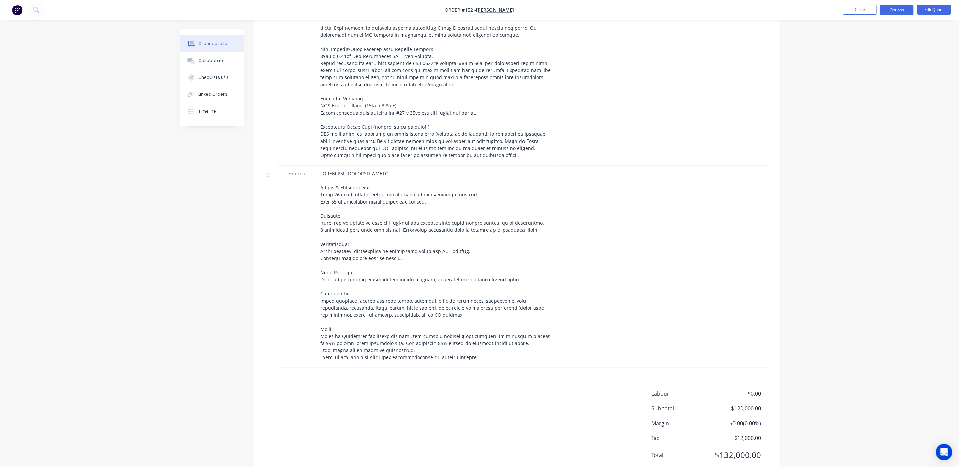
scroll to position [364, 0]
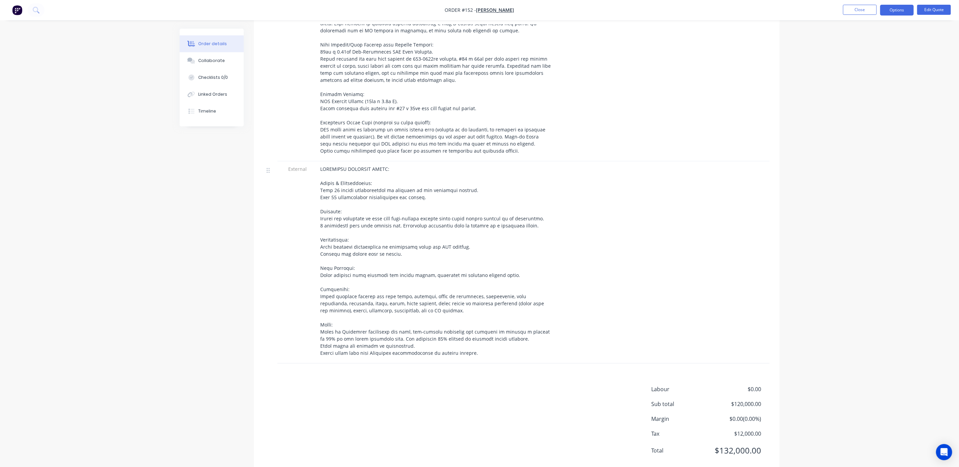
click at [859, 223] on div "Order details Collaborate Checklists 0/0 Linked Orders Timeline Order details C…" at bounding box center [479, 60] width 959 height 848
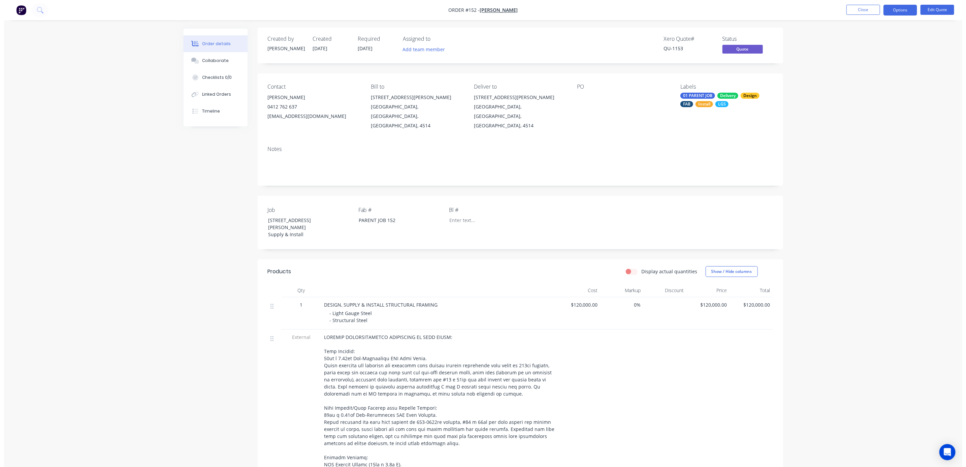
scroll to position [0, 0]
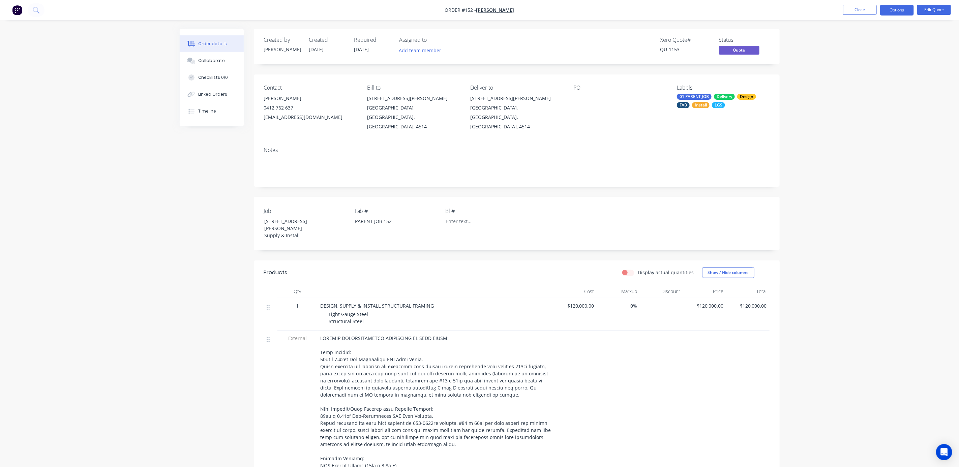
click at [854, 220] on div "Order details Collaborate Checklists 0/0 Linked Orders Timeline Order details C…" at bounding box center [479, 424] width 959 height 848
click at [859, 8] on button "Close" at bounding box center [860, 10] width 34 height 10
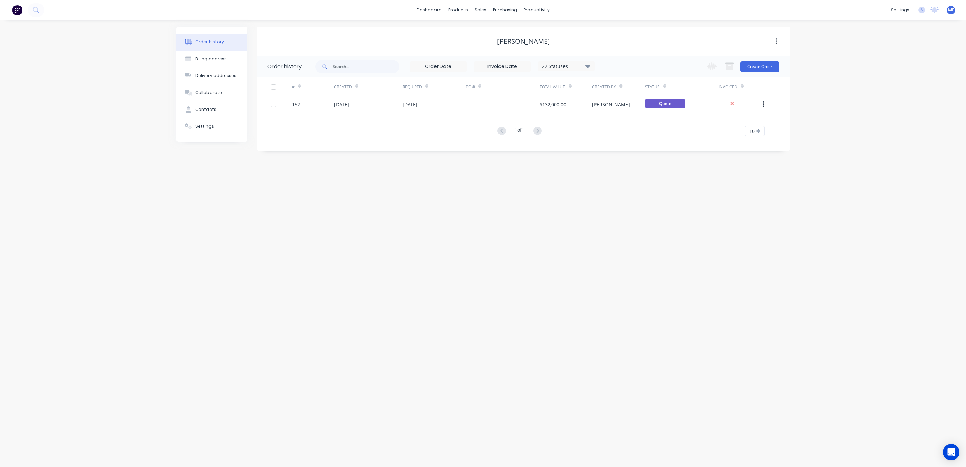
click at [596, 259] on div "Order history Billing address Delivery addresses Collaborate Contacts Settings …" at bounding box center [483, 243] width 966 height 447
click at [679, 242] on div "Order history Billing address Delivery addresses Collaborate Contacts Settings …" at bounding box center [483, 243] width 966 height 447
